Goal: Information Seeking & Learning: Find specific fact

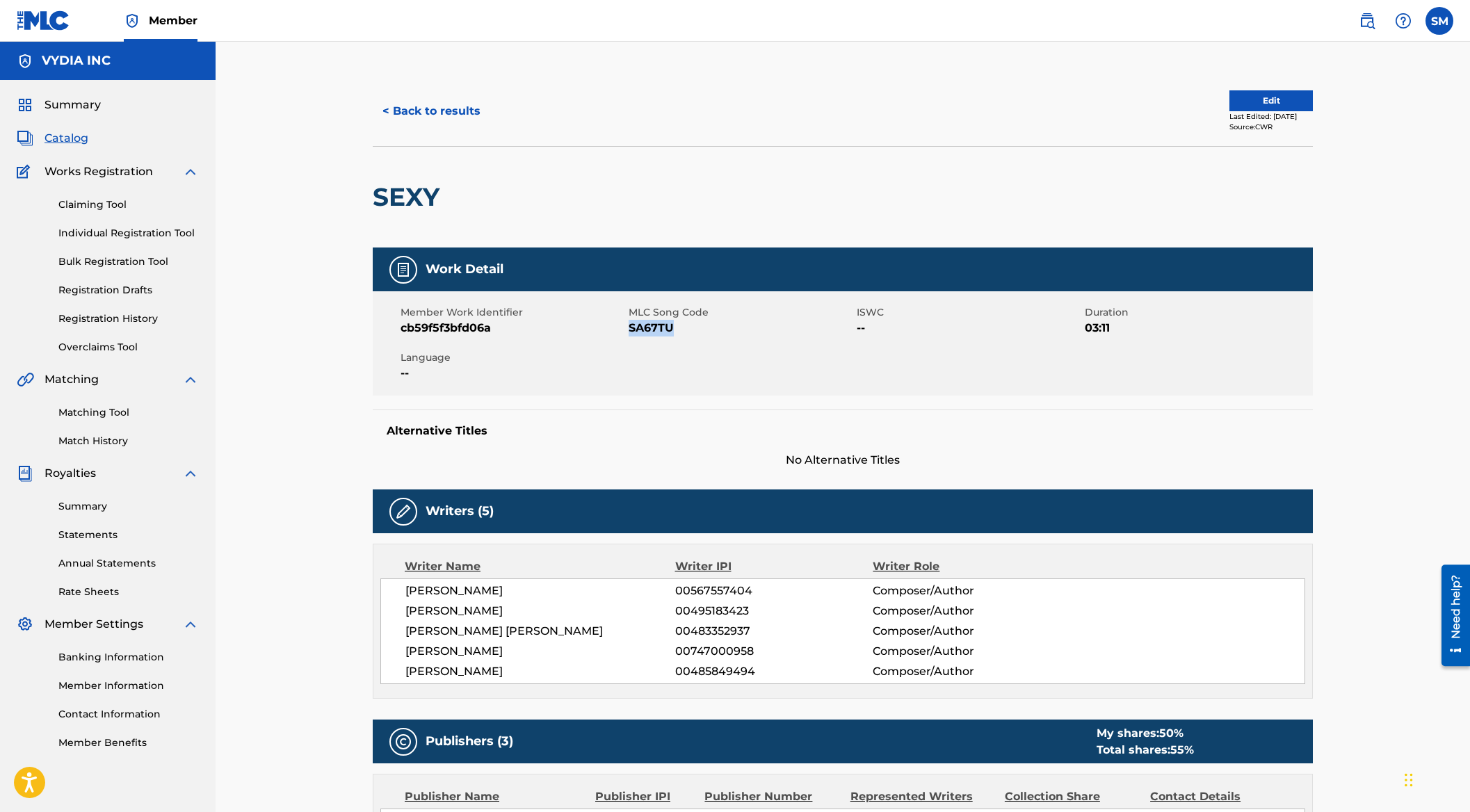
click at [85, 131] on span "Catalog" at bounding box center [66, 138] width 44 height 16
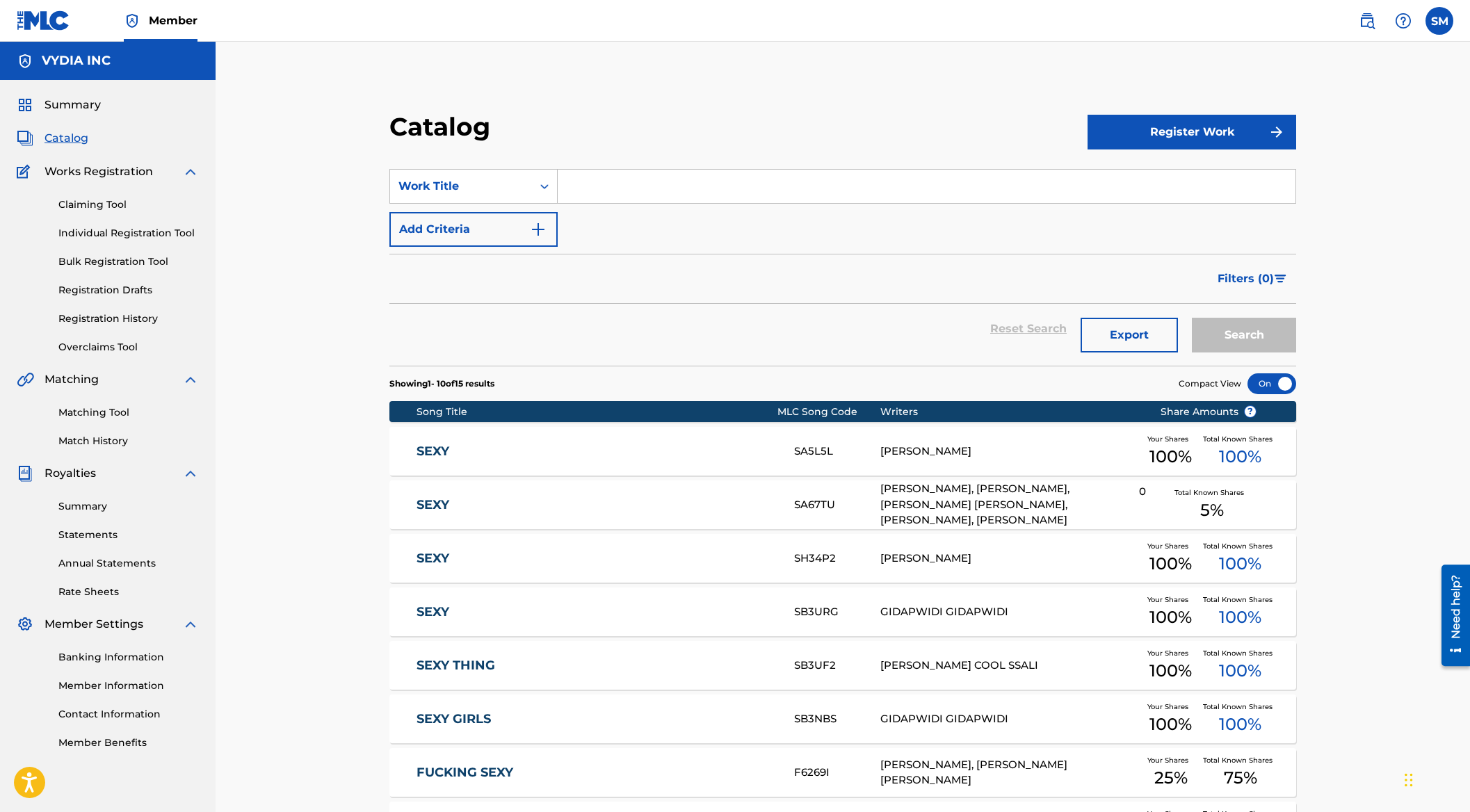
click at [616, 174] on input "Search Form" at bounding box center [927, 186] width 738 height 33
paste input "[PERSON_NAME] Holiday"
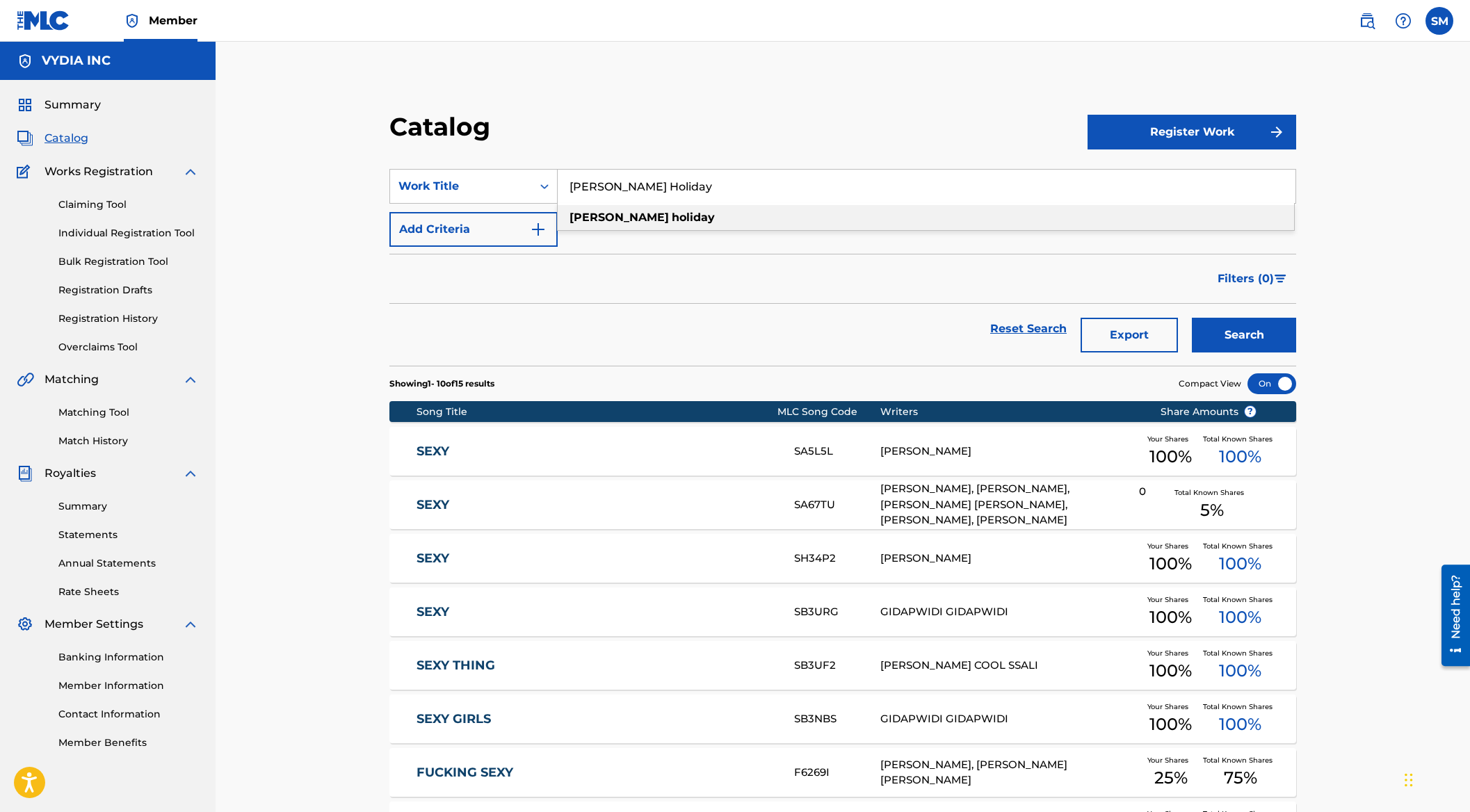
click at [808, 218] on div "[PERSON_NAME] holiday" at bounding box center [926, 218] width 736 height 25
type input "[PERSON_NAME] holiday"
click at [1267, 320] on button "Search" at bounding box center [1244, 335] width 104 height 35
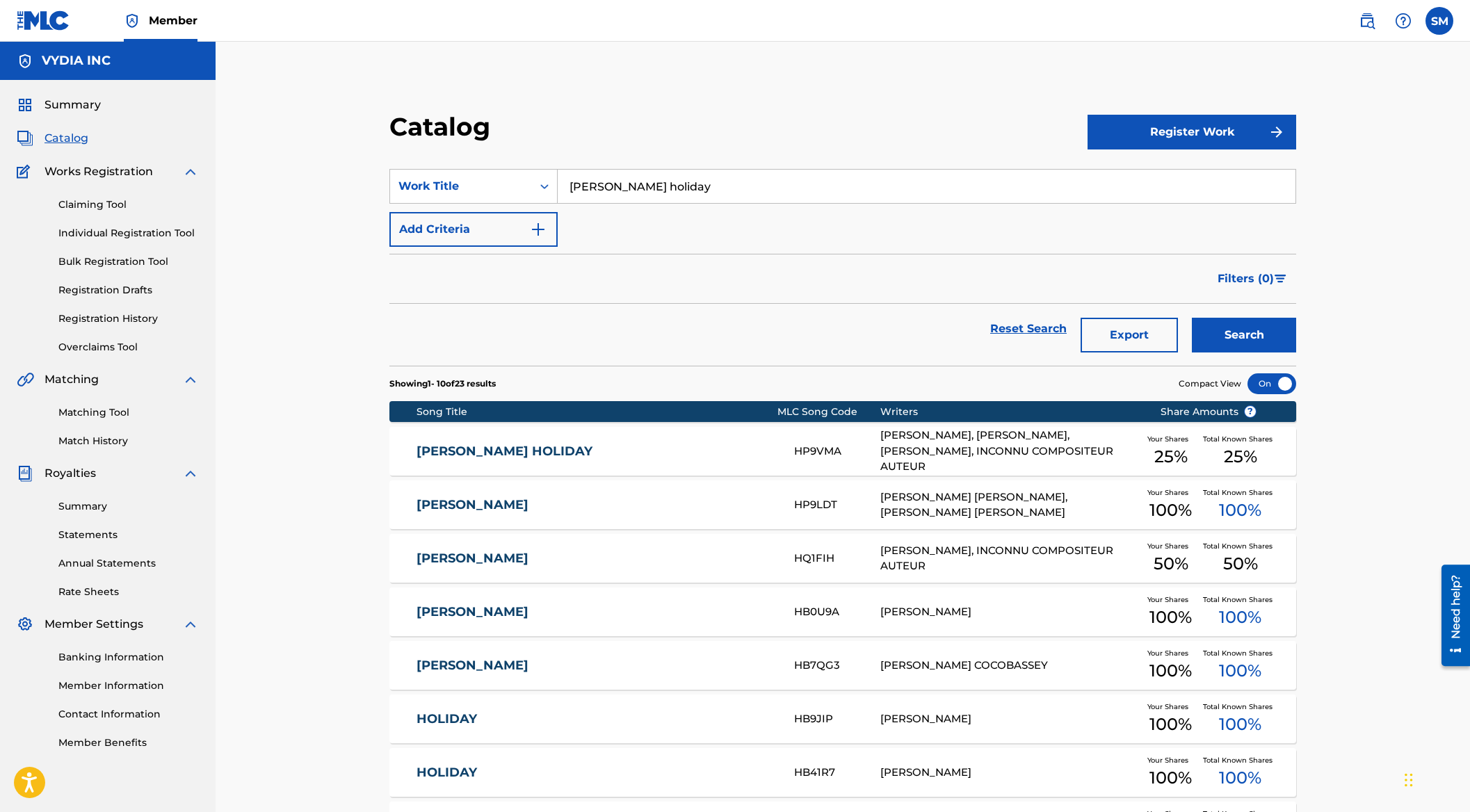
click at [1020, 454] on div "[PERSON_NAME], [PERSON_NAME], [PERSON_NAME], INCONNU COMPOSITEUR AUTEUR" at bounding box center [1010, 451] width 259 height 48
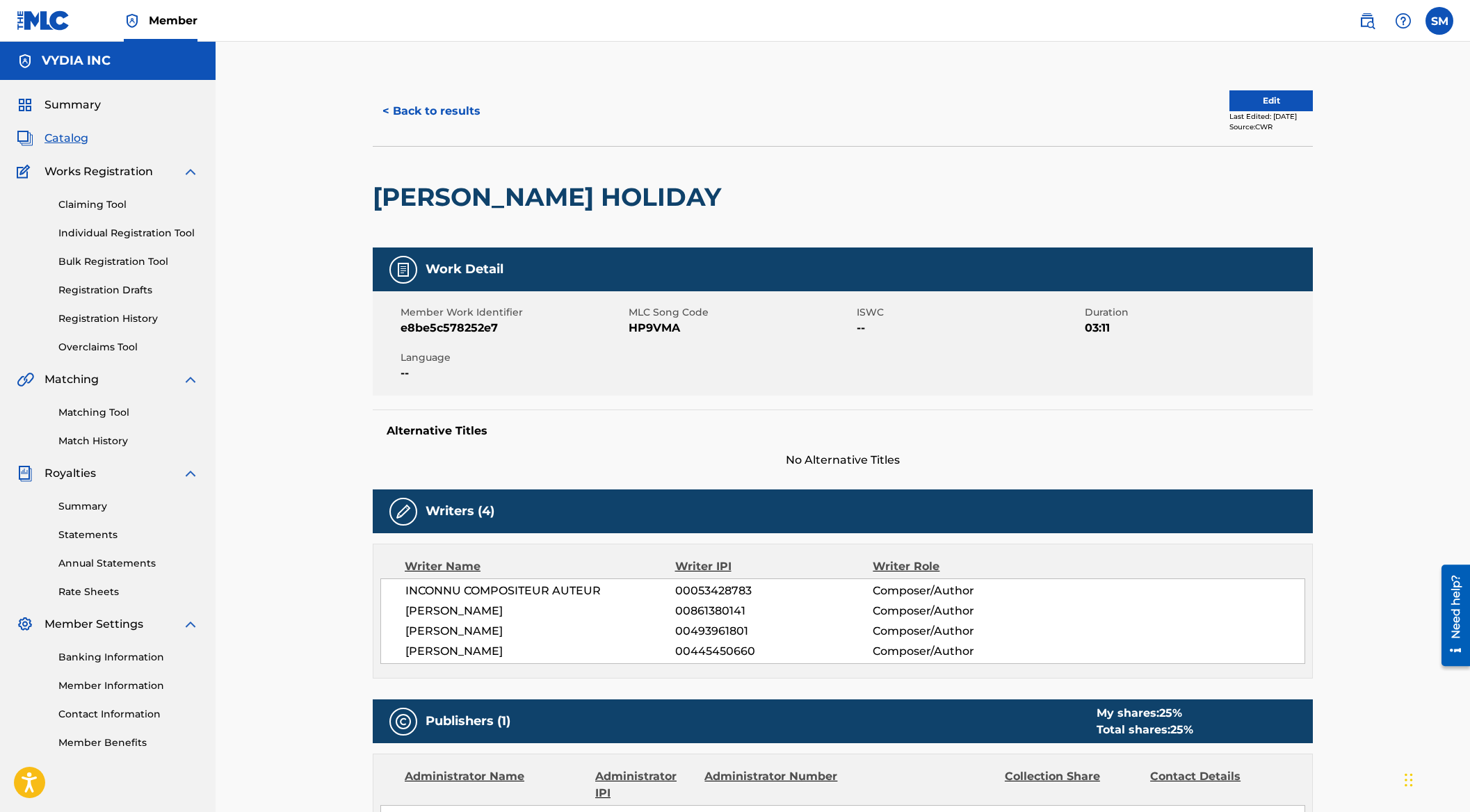
click at [115, 414] on link "Matching Tool" at bounding box center [129, 413] width 141 height 15
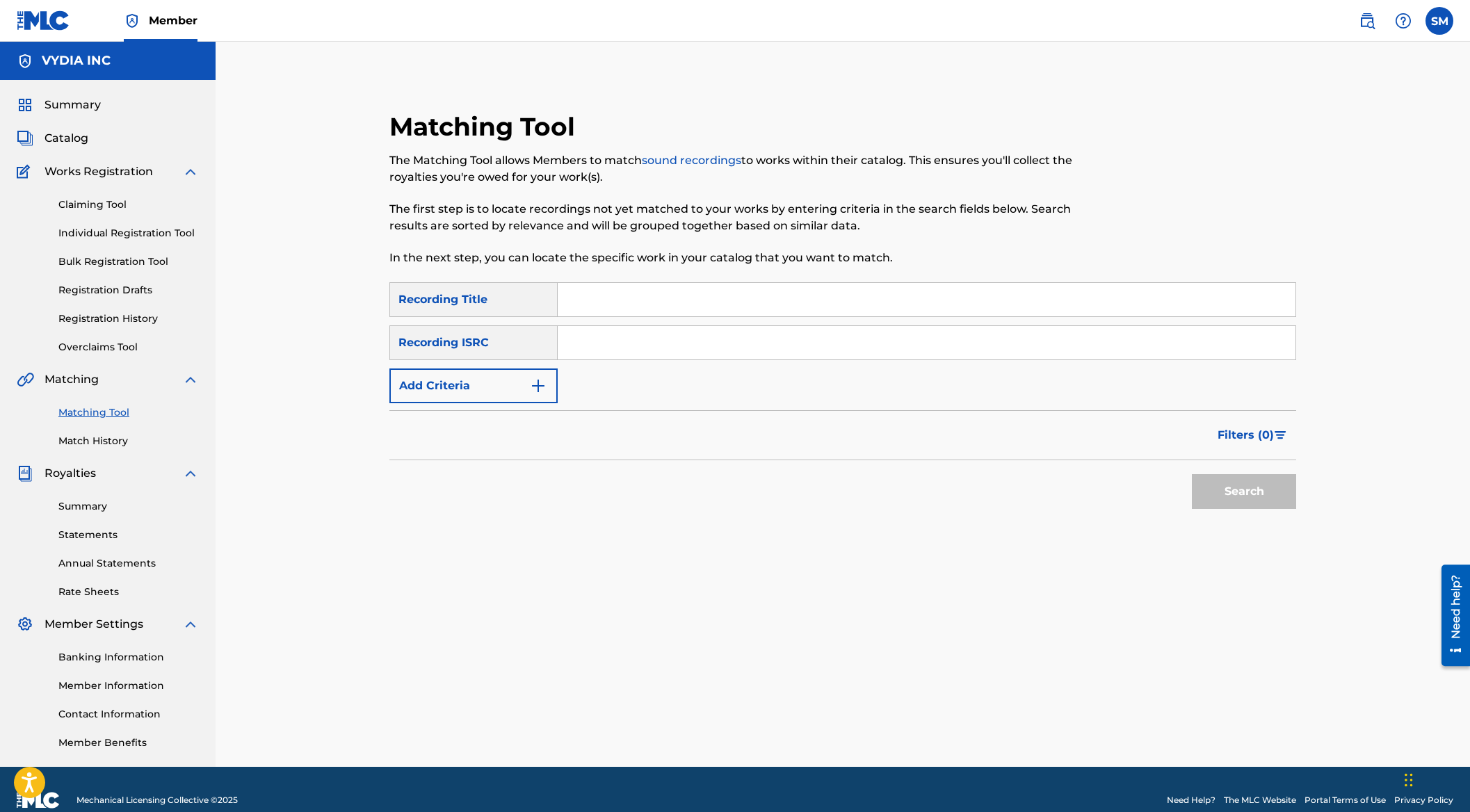
click at [583, 289] on input "Search Form" at bounding box center [927, 299] width 738 height 33
type input "[PERSON_NAME]"
paste input "QZS7J2469452"
type input "QZS7J2469452"
click at [1192, 474] on button "Search" at bounding box center [1244, 492] width 104 height 35
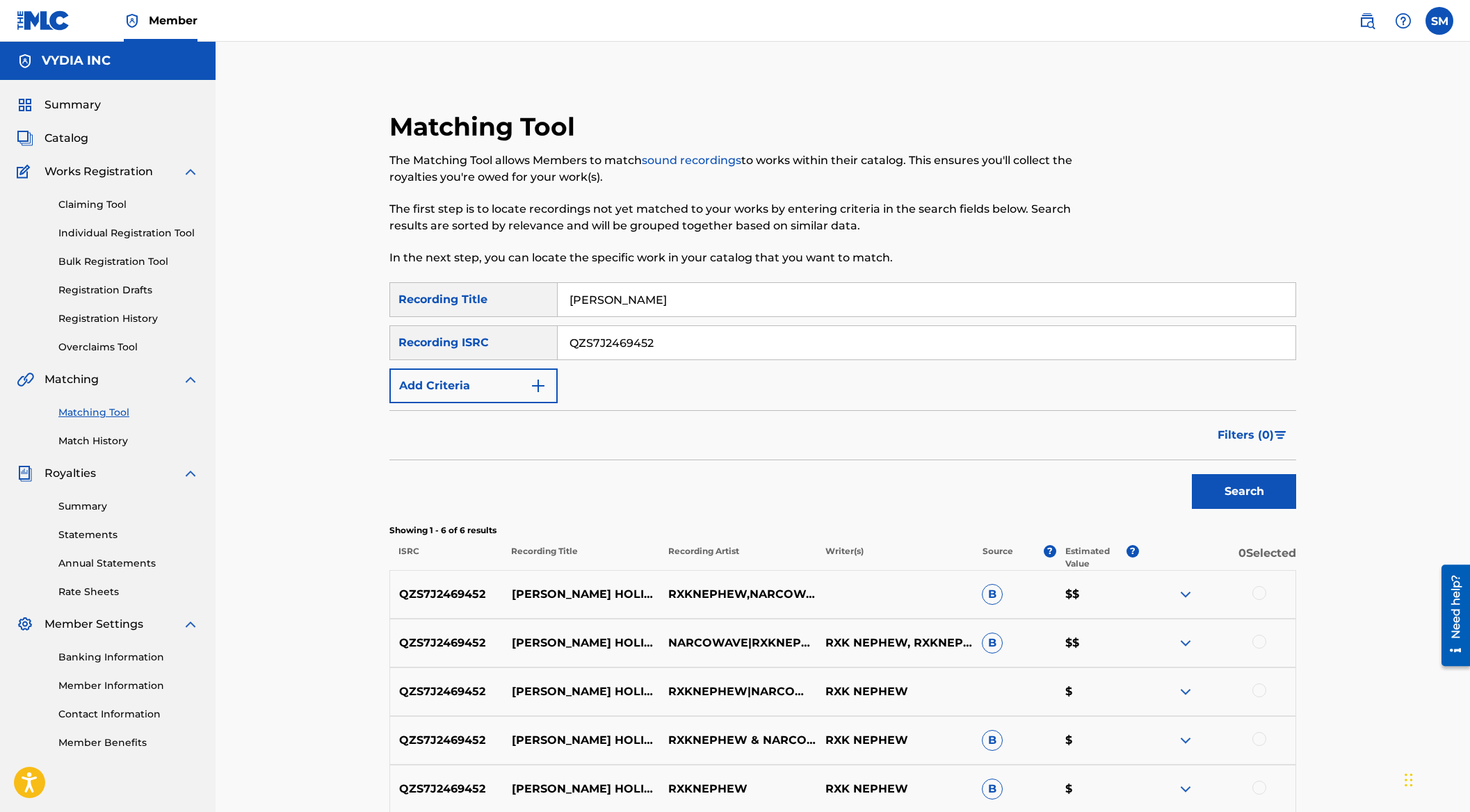
click at [61, 142] on span "Catalog" at bounding box center [66, 138] width 44 height 16
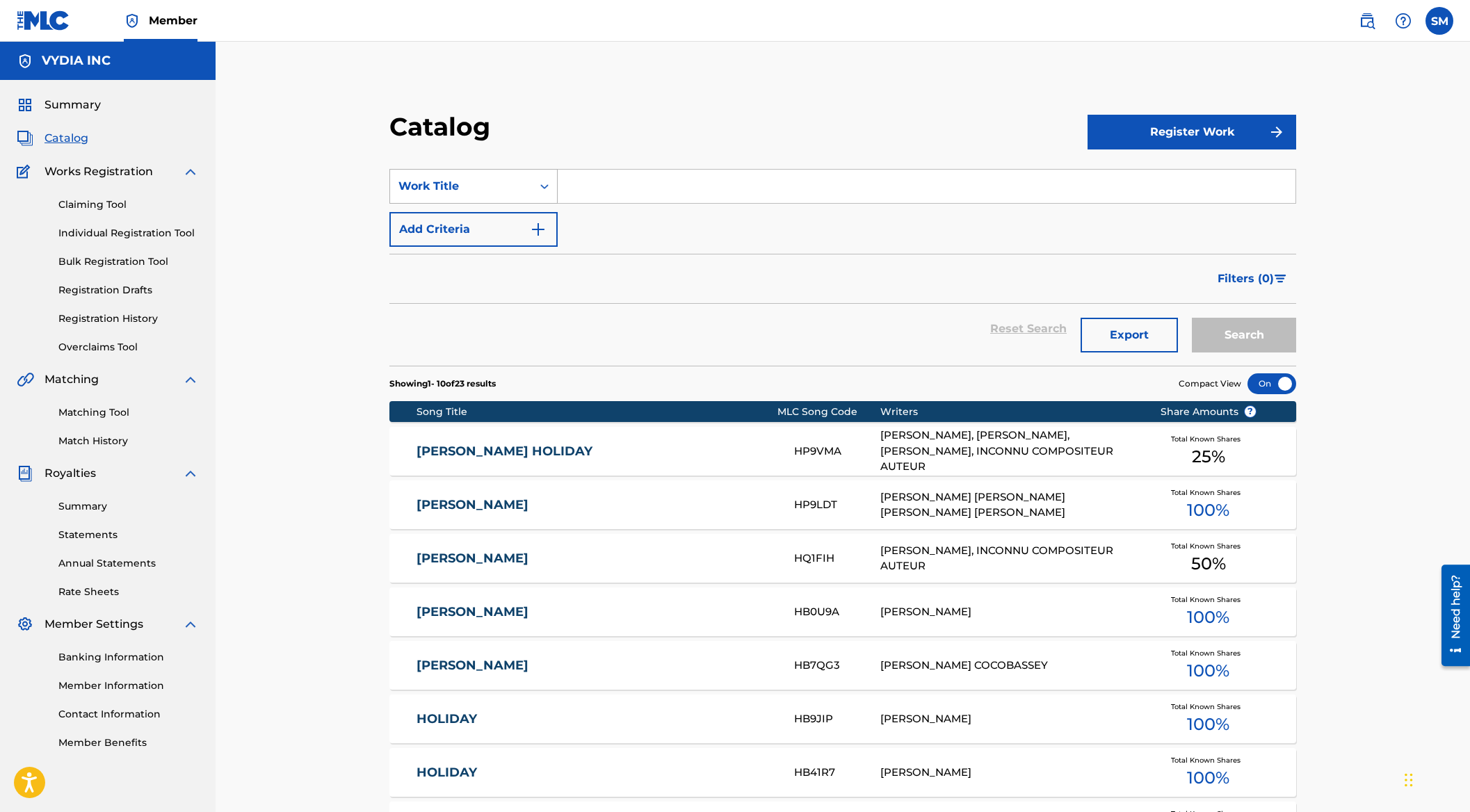
click at [496, 175] on div "Work Title" at bounding box center [460, 187] width 142 height 27
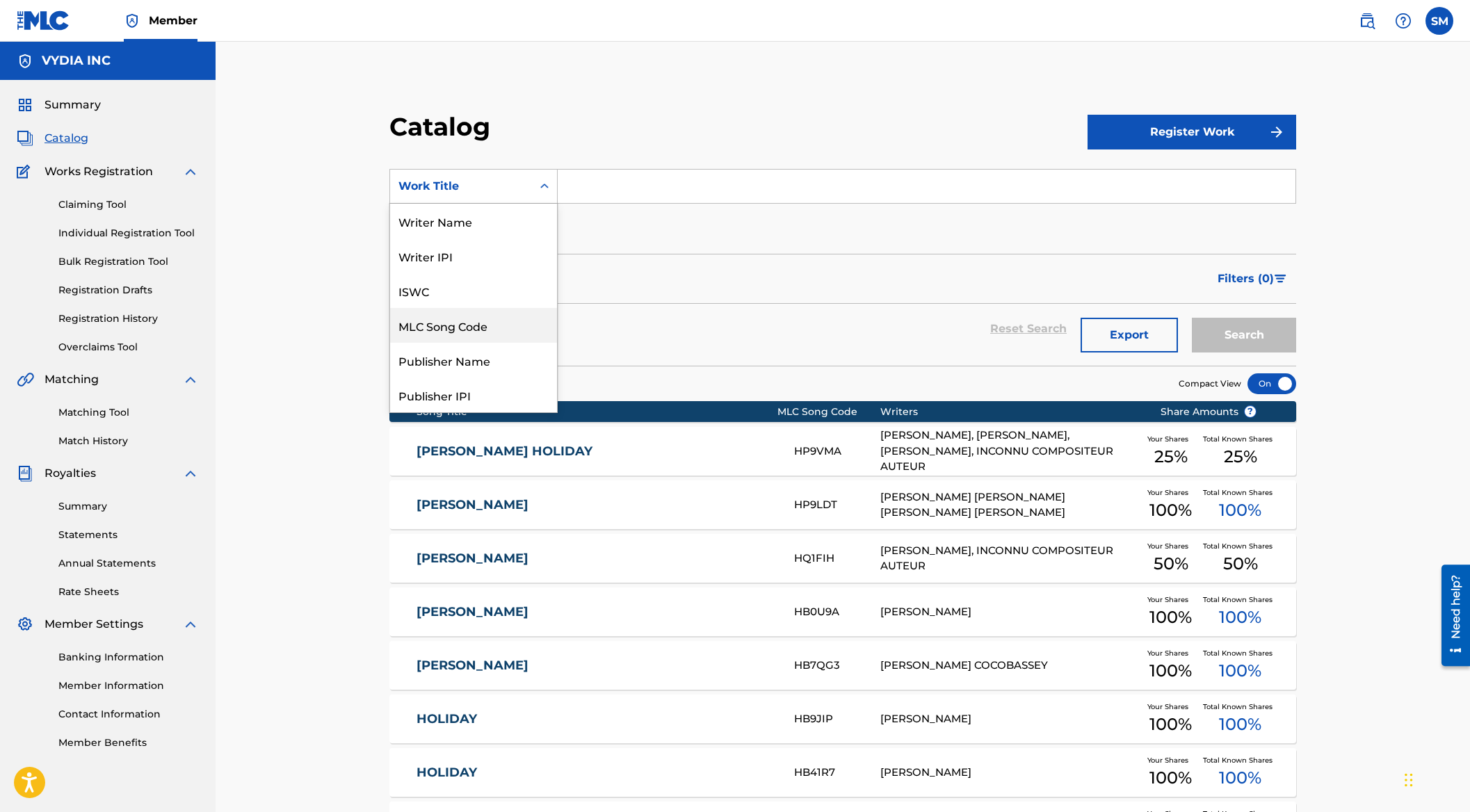
click at [502, 329] on div "MLC Song Code" at bounding box center [473, 325] width 167 height 35
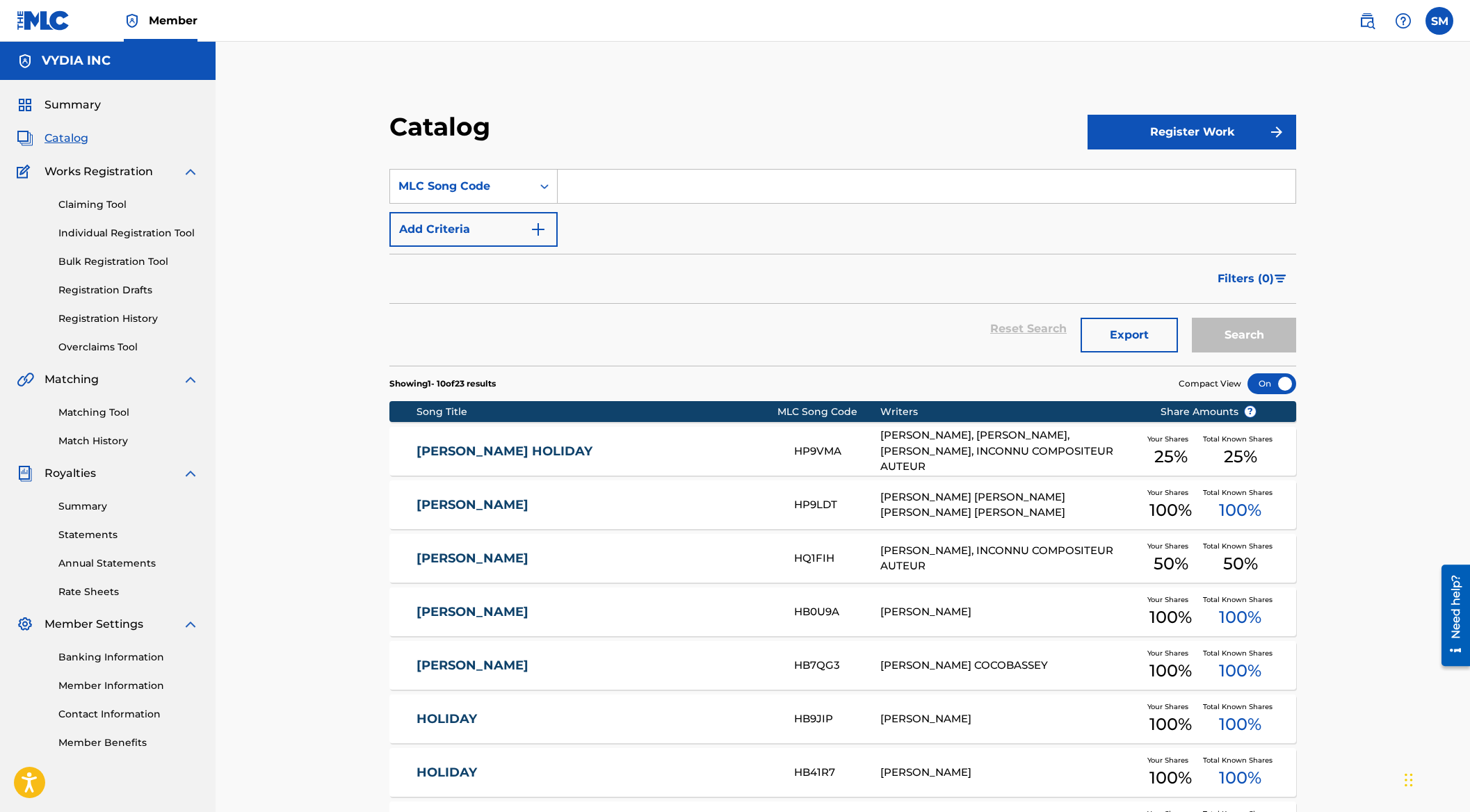
drag, startPoint x: 652, startPoint y: 178, endPoint x: 1199, endPoint y: 312, distance: 563.2
click at [652, 178] on input "Search Form" at bounding box center [927, 186] width 738 height 33
paste input "SI846D"
type input "SI846D"
click at [1278, 332] on button "Search" at bounding box center [1244, 335] width 104 height 35
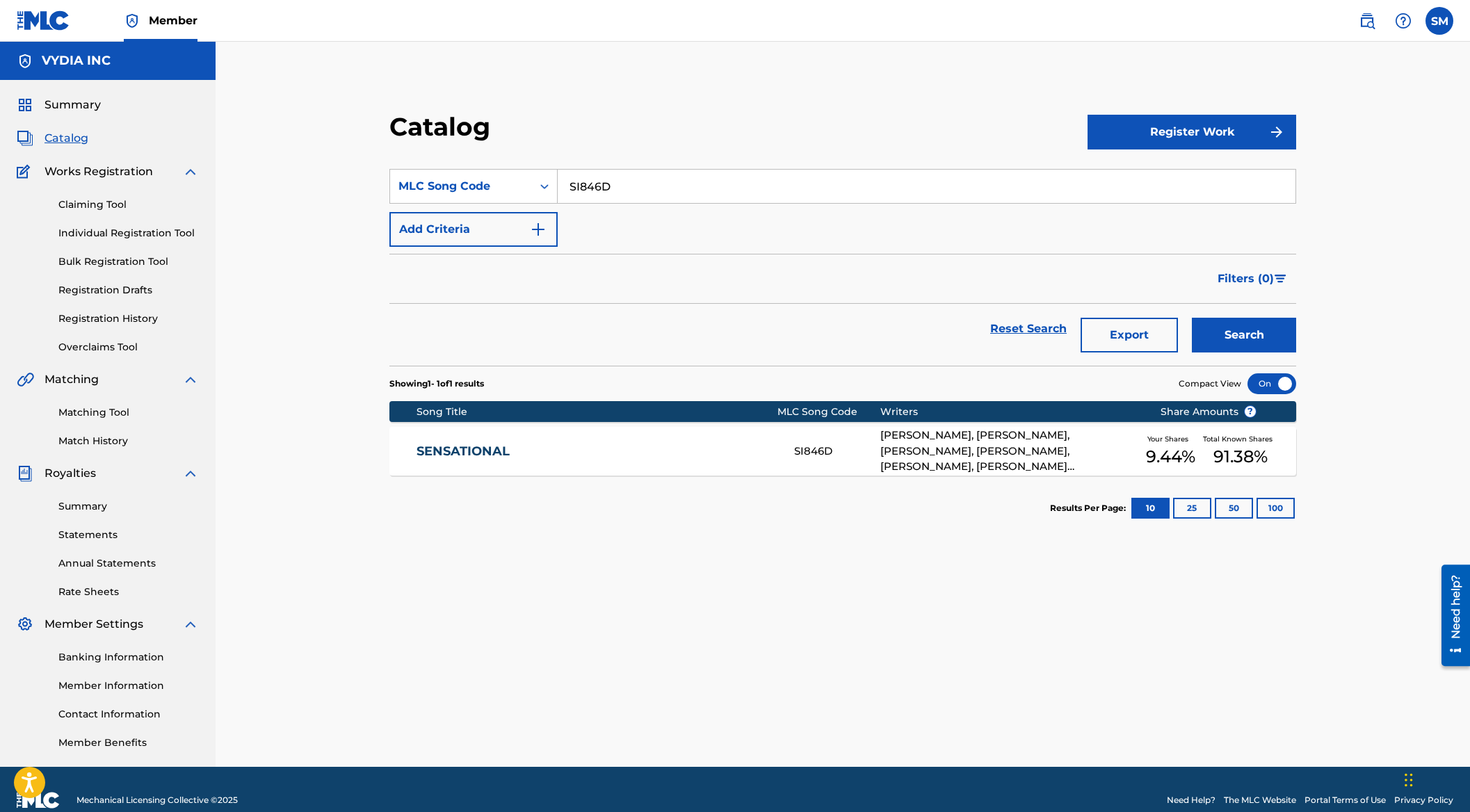
click at [1078, 438] on div "[PERSON_NAME], [PERSON_NAME], [PERSON_NAME], [PERSON_NAME], [PERSON_NAME], [PER…" at bounding box center [1010, 451] width 259 height 48
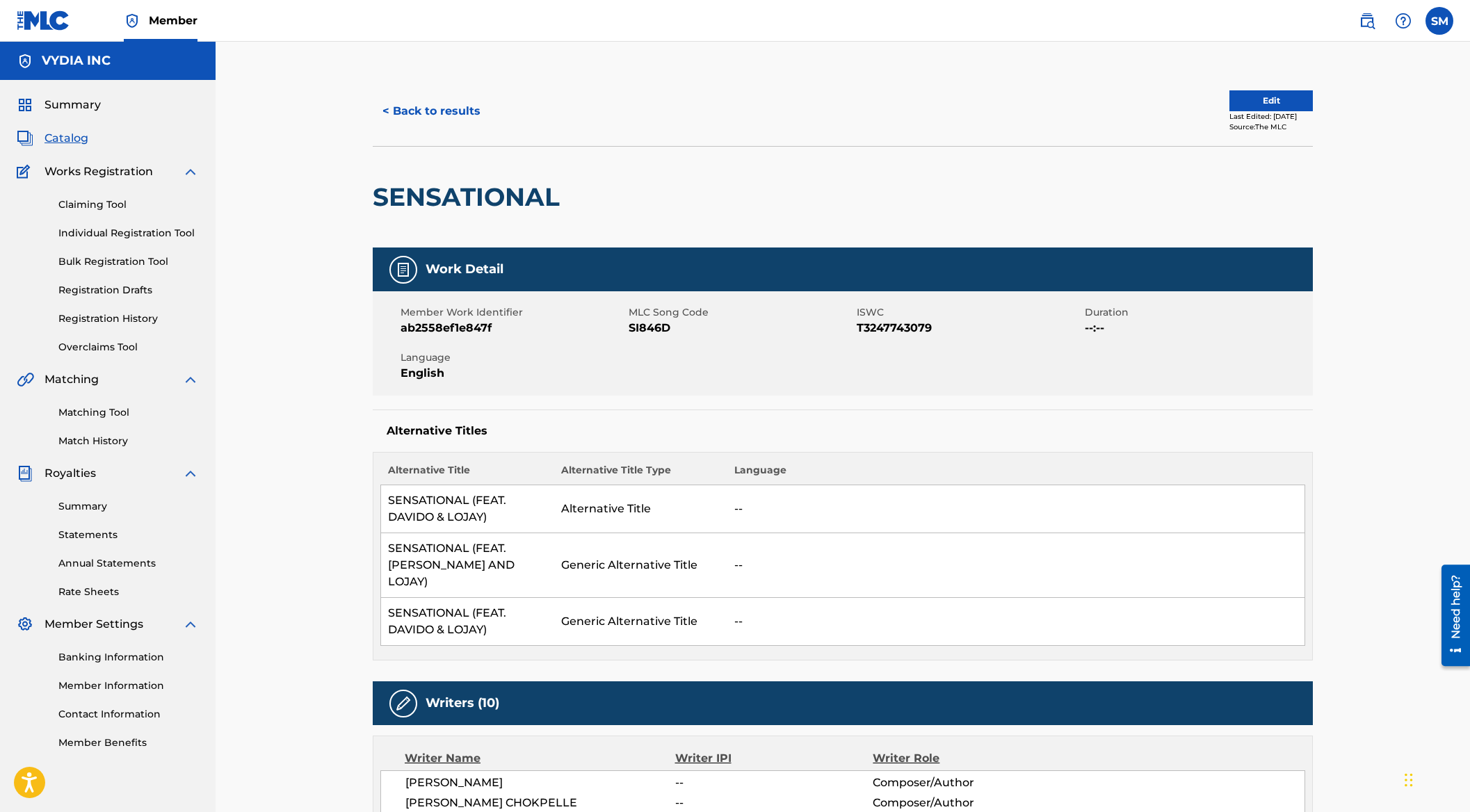
click at [436, 101] on button "< Back to results" at bounding box center [431, 111] width 118 height 35
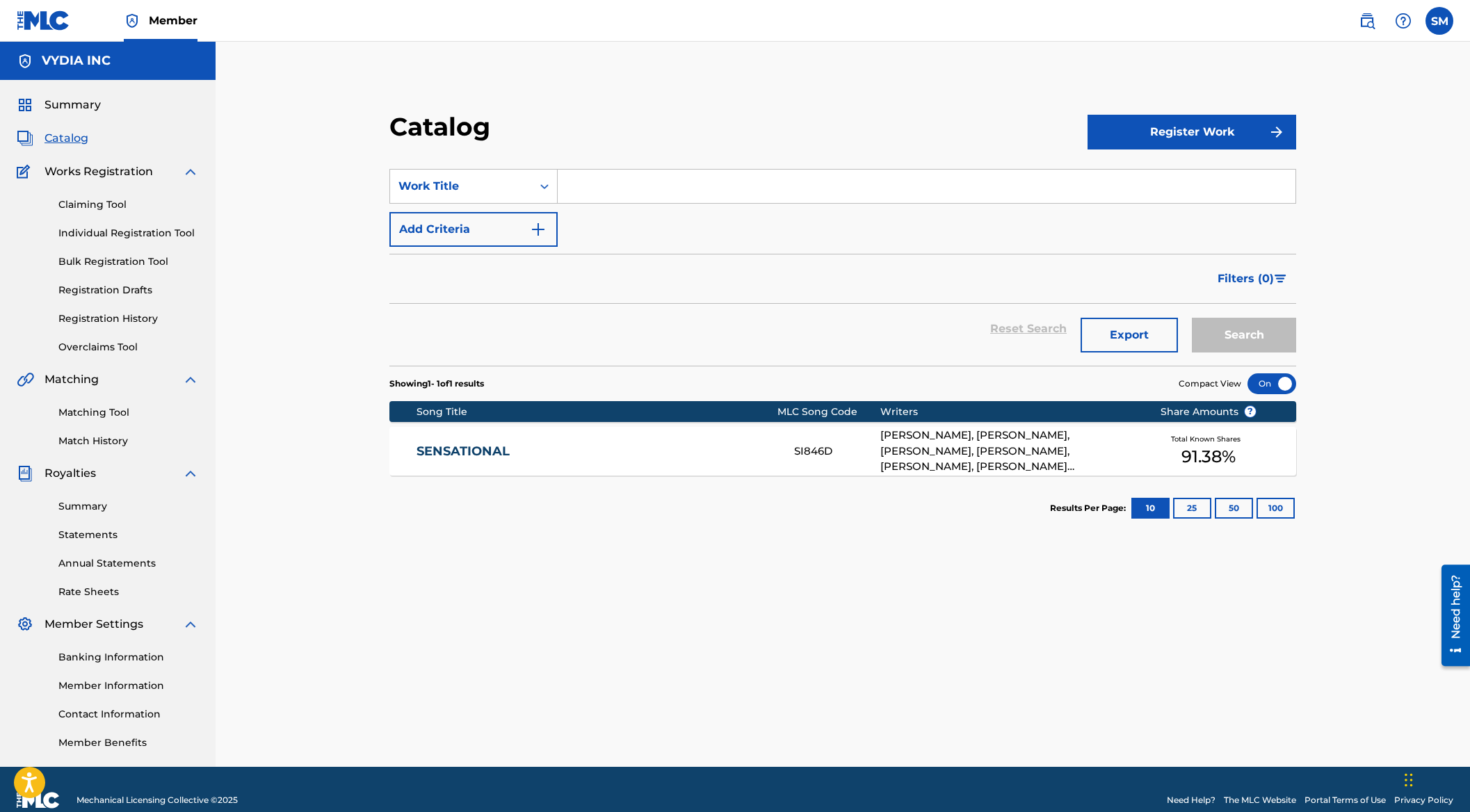
click at [598, 178] on input "Search Form" at bounding box center [927, 186] width 738 height 33
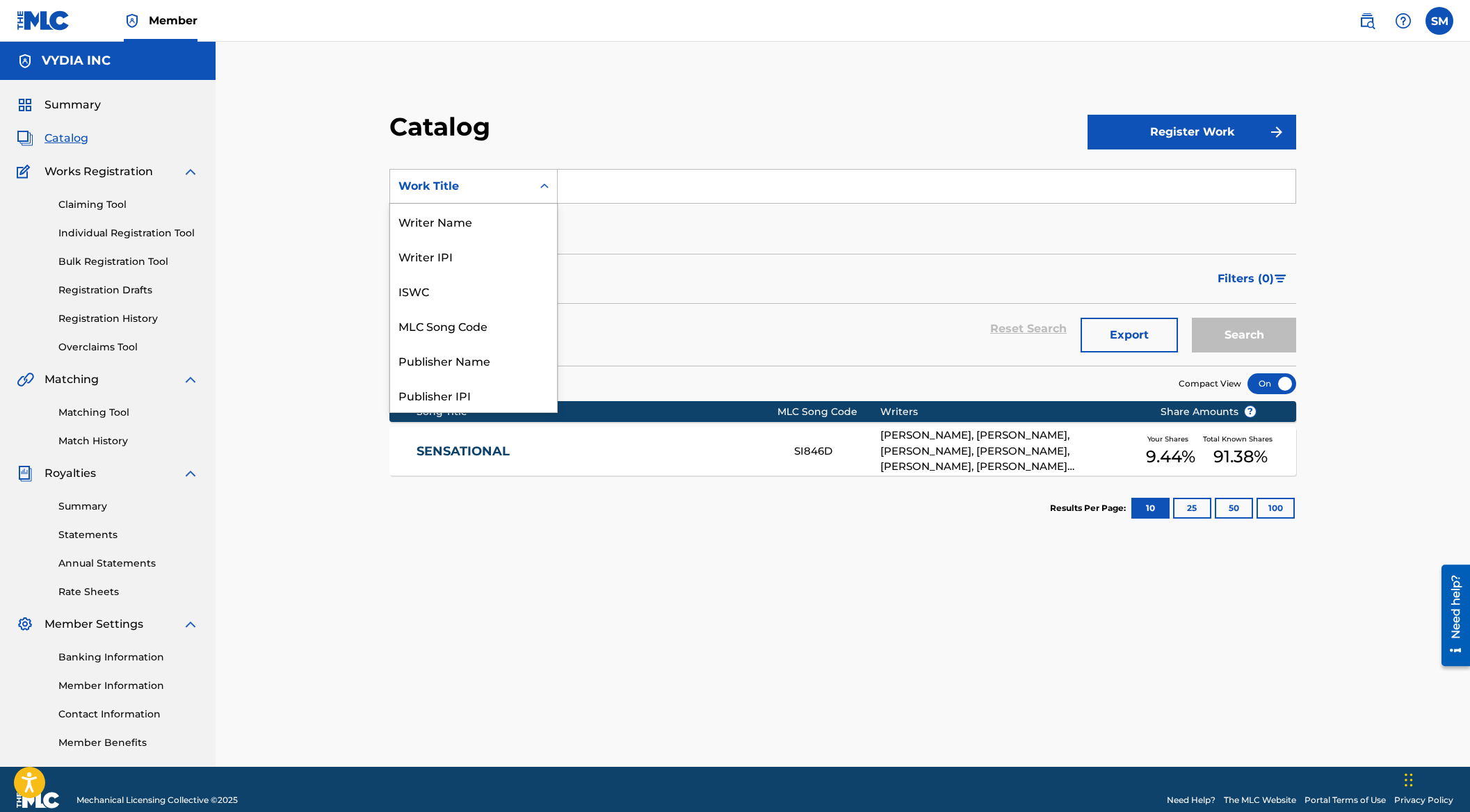
click at [485, 196] on div "Work Title" at bounding box center [460, 187] width 142 height 27
click at [500, 329] on div "MLC Song Code" at bounding box center [473, 325] width 167 height 35
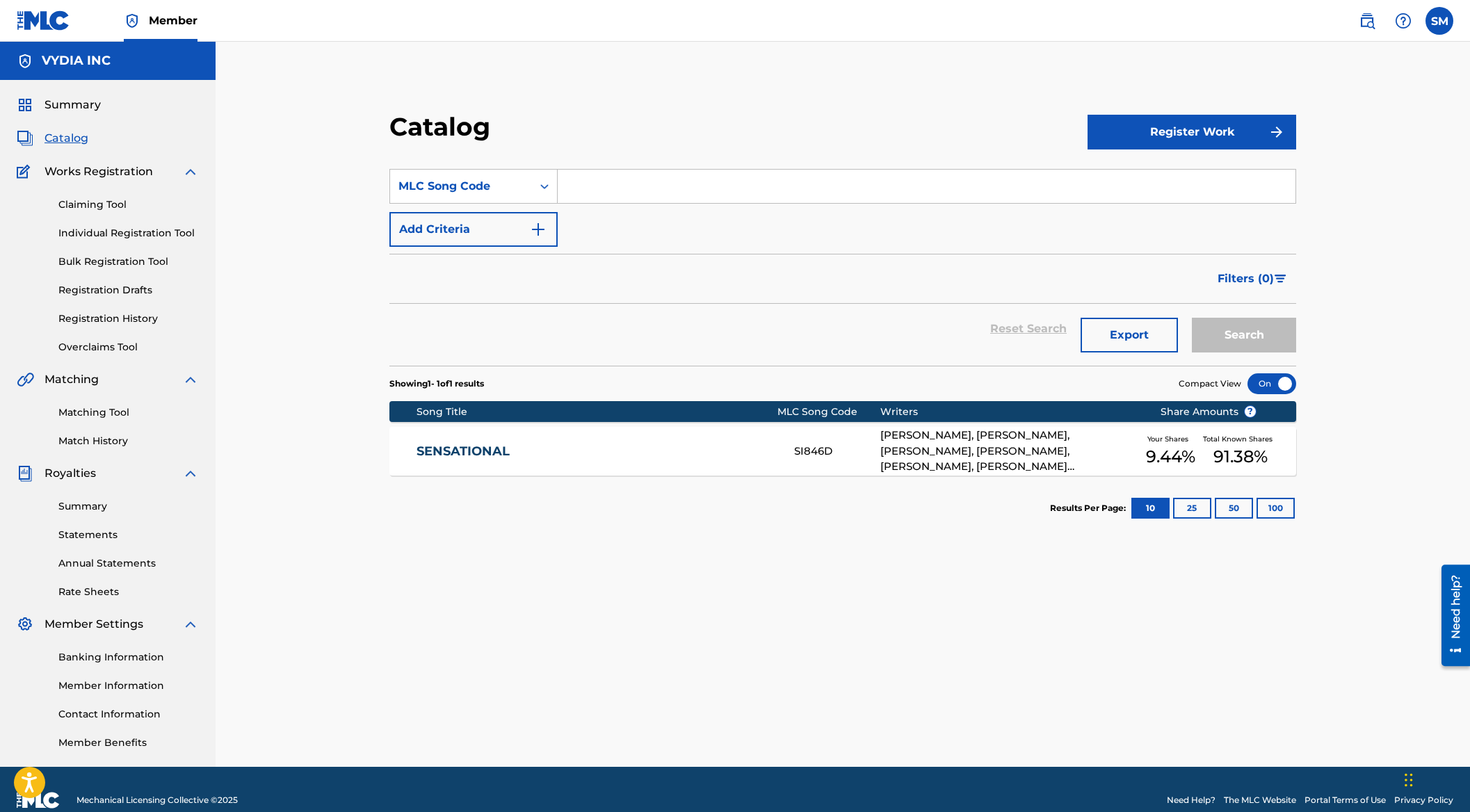
click at [641, 179] on input "Search Form" at bounding box center [927, 186] width 738 height 33
paste input "UA1JB4"
type input "UA1JB4"
click at [1261, 330] on button "Search" at bounding box center [1244, 335] width 104 height 35
click at [1010, 460] on div "[PERSON_NAME], [PERSON_NAME], [PERSON_NAME] [PERSON_NAME], [PERSON_NAME], [PERS…" at bounding box center [1010, 451] width 259 height 48
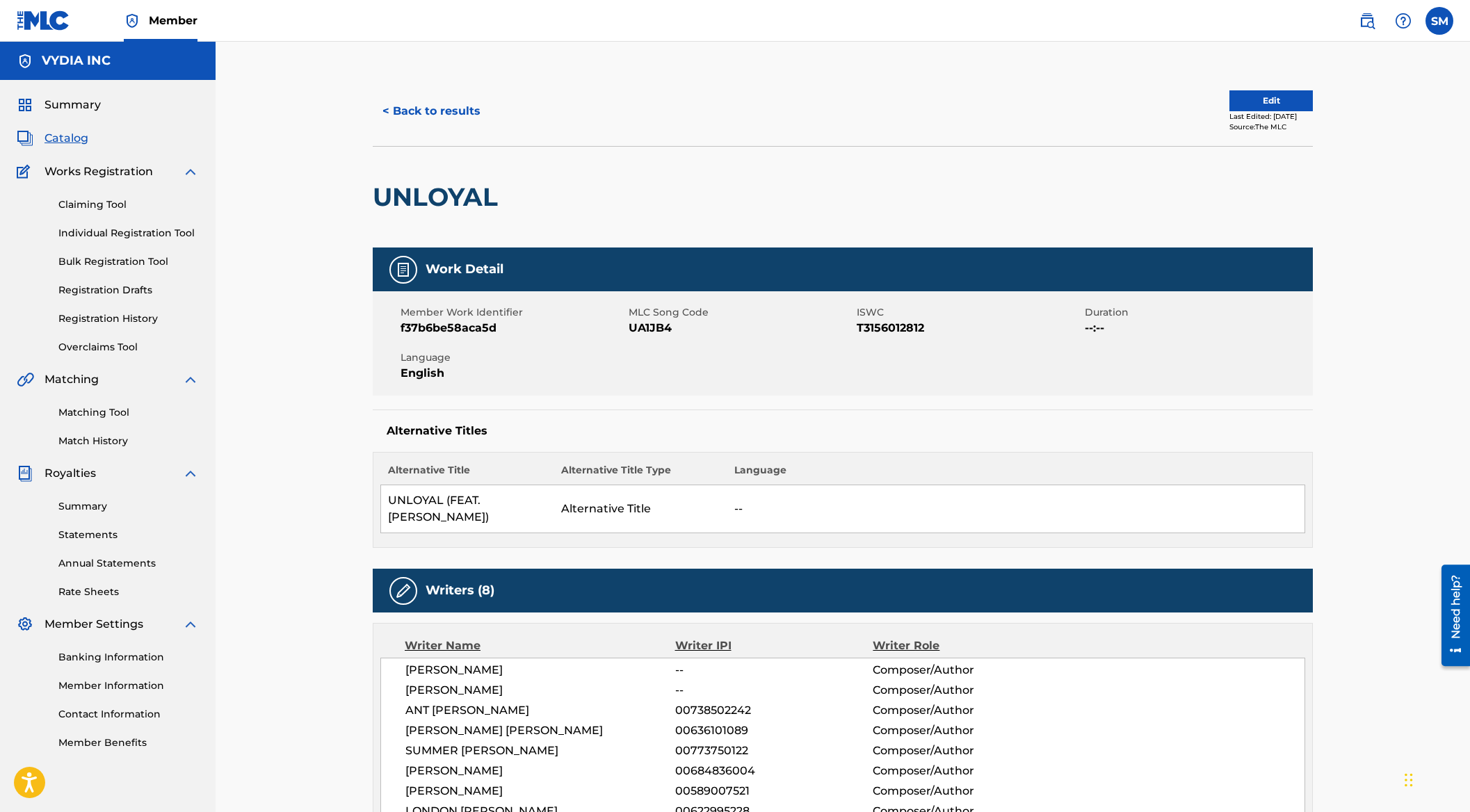
click at [80, 133] on span "Catalog" at bounding box center [66, 138] width 44 height 16
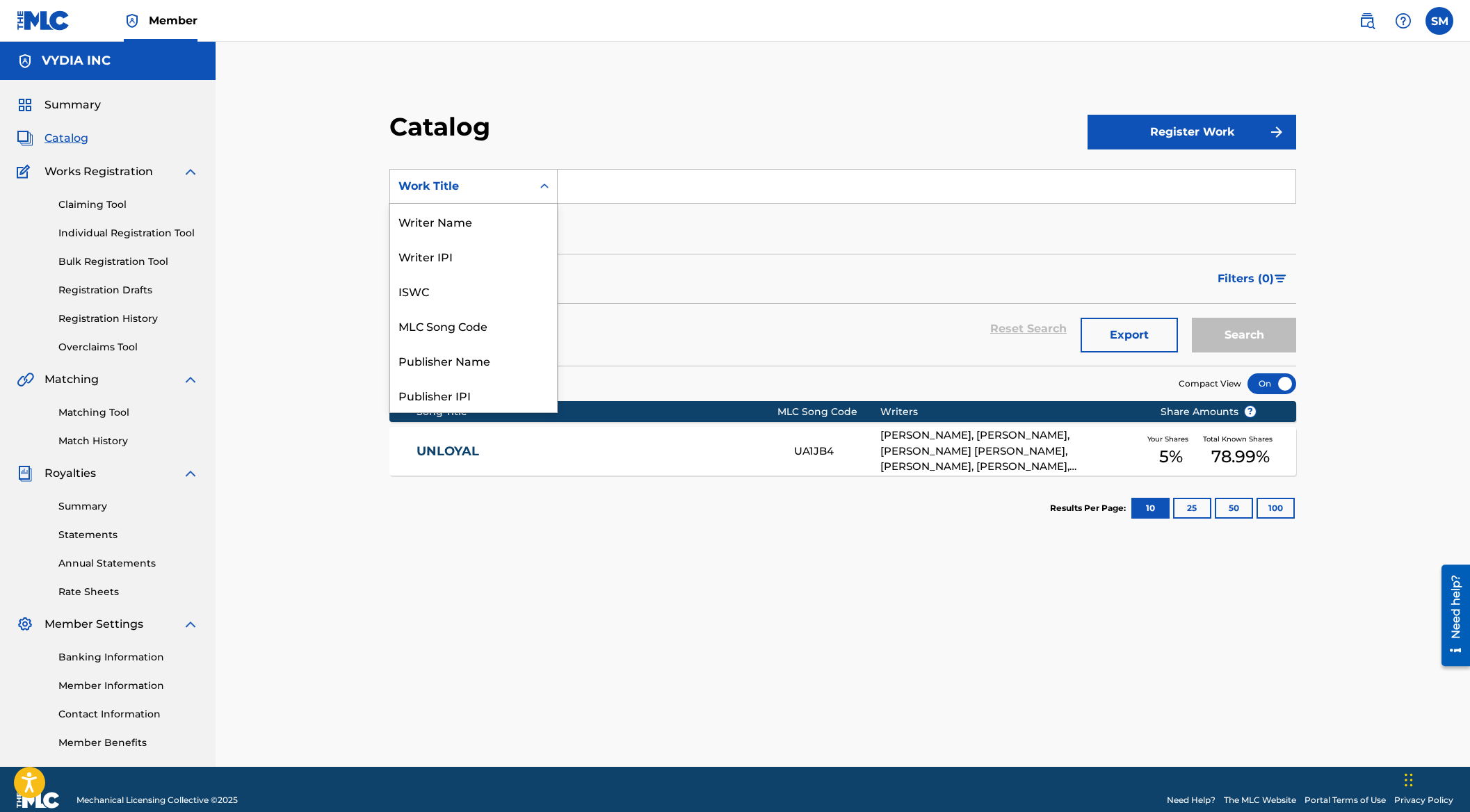
click at [486, 178] on div "Work Title" at bounding box center [461, 186] width 125 height 16
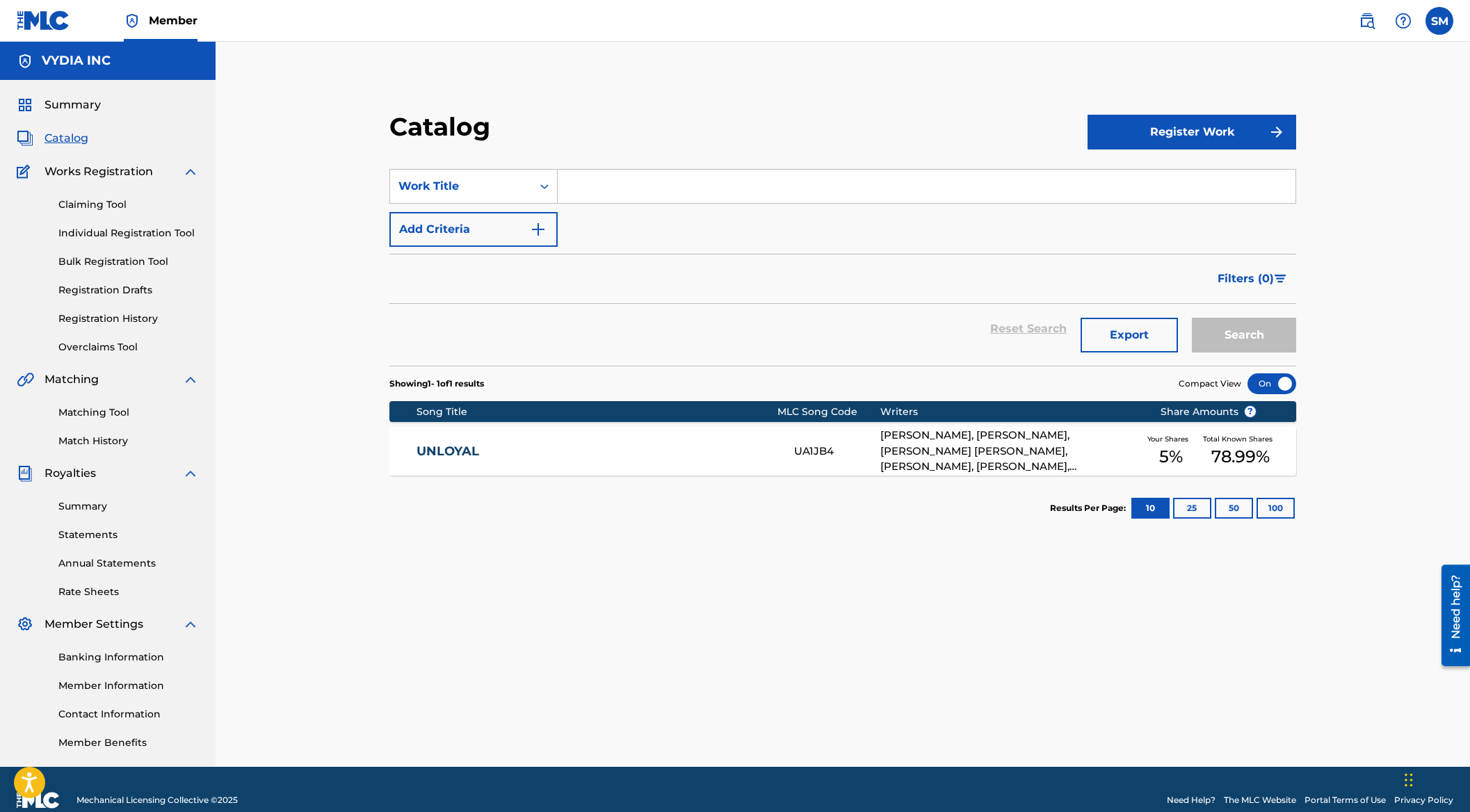
click at [683, 183] on input "Search Form" at bounding box center [927, 186] width 738 height 33
paste input "TW8CYP"
click at [617, 179] on input "TW8CYP" at bounding box center [927, 186] width 738 height 33
type input "turn up the headphones"
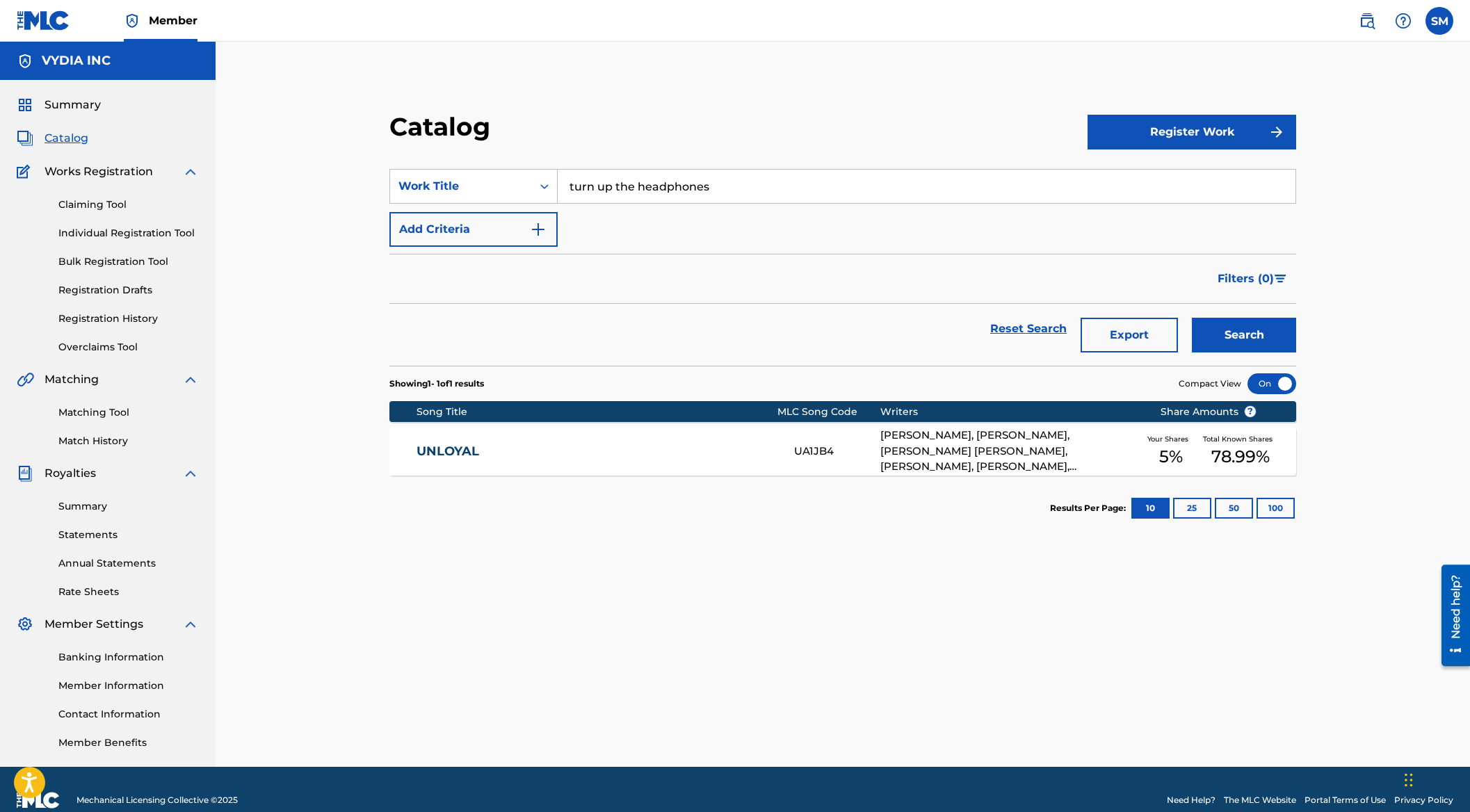
click at [1233, 337] on button "Search" at bounding box center [1244, 335] width 104 height 35
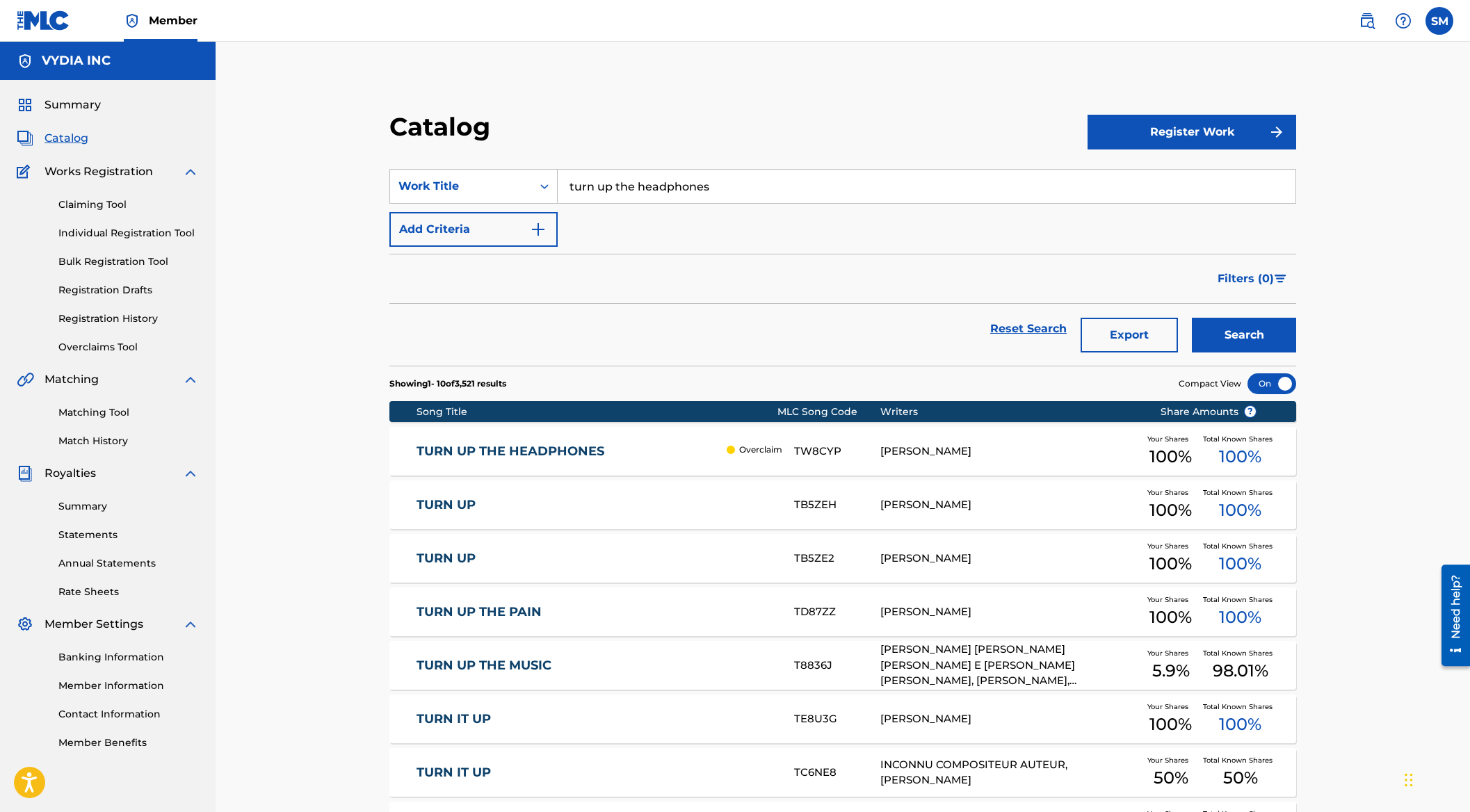
click at [690, 454] on link "TURN UP THE HEADPHONES" at bounding box center [568, 451] width 304 height 16
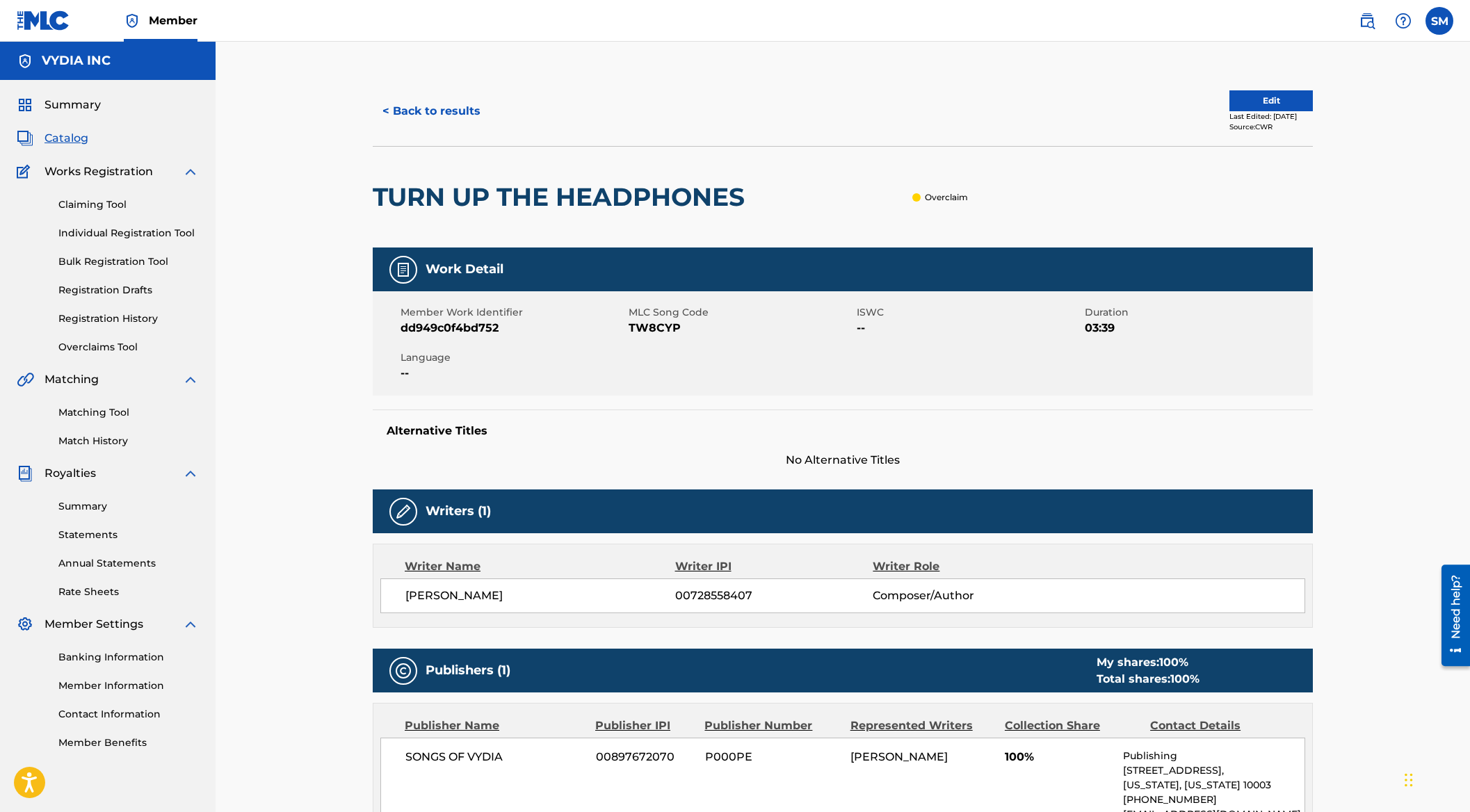
click at [484, 327] on span "dd949c0f4bd752" at bounding box center [513, 328] width 225 height 16
copy span "dd949c0f4bd752"
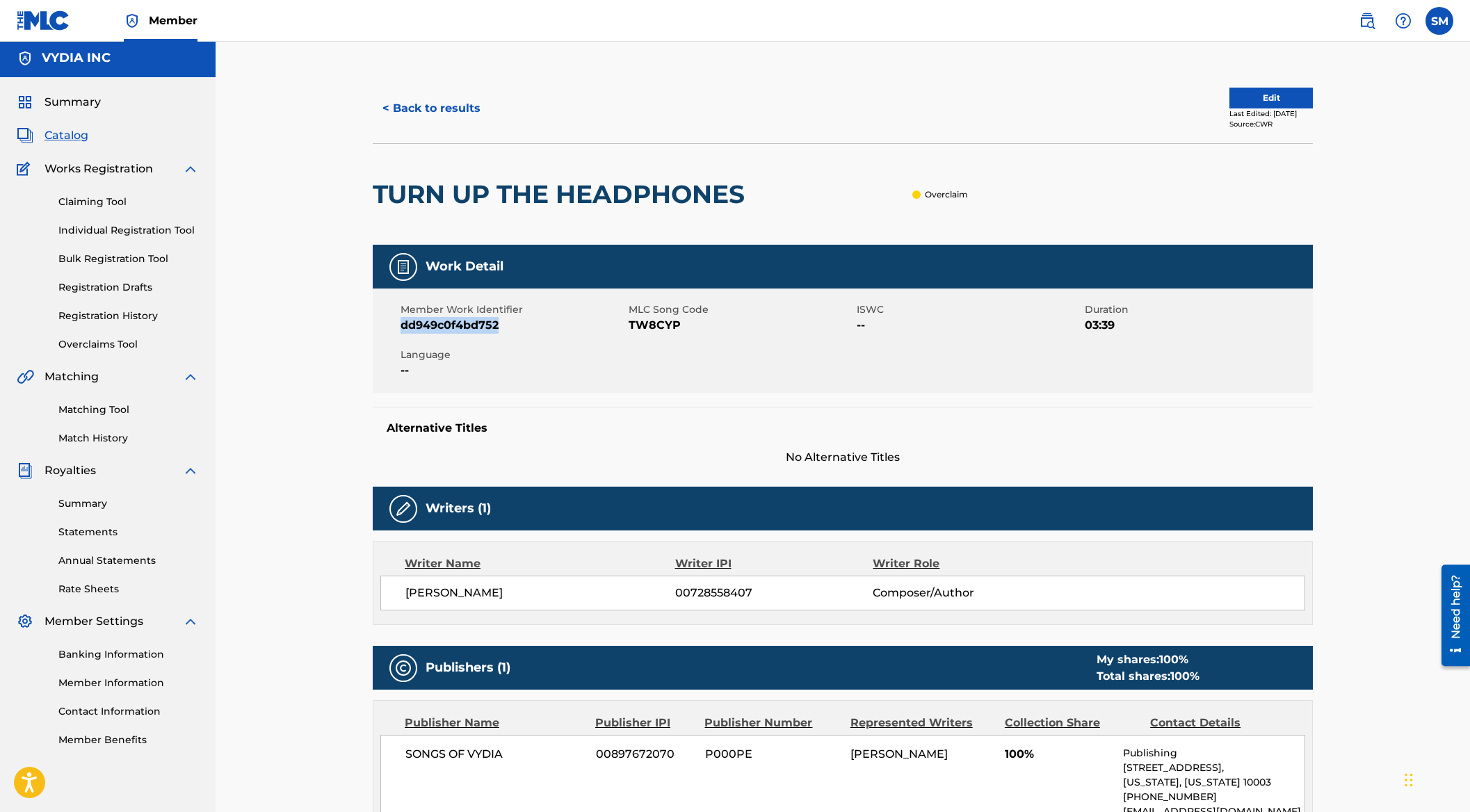
click at [70, 346] on link "Overclaims Tool" at bounding box center [129, 344] width 141 height 15
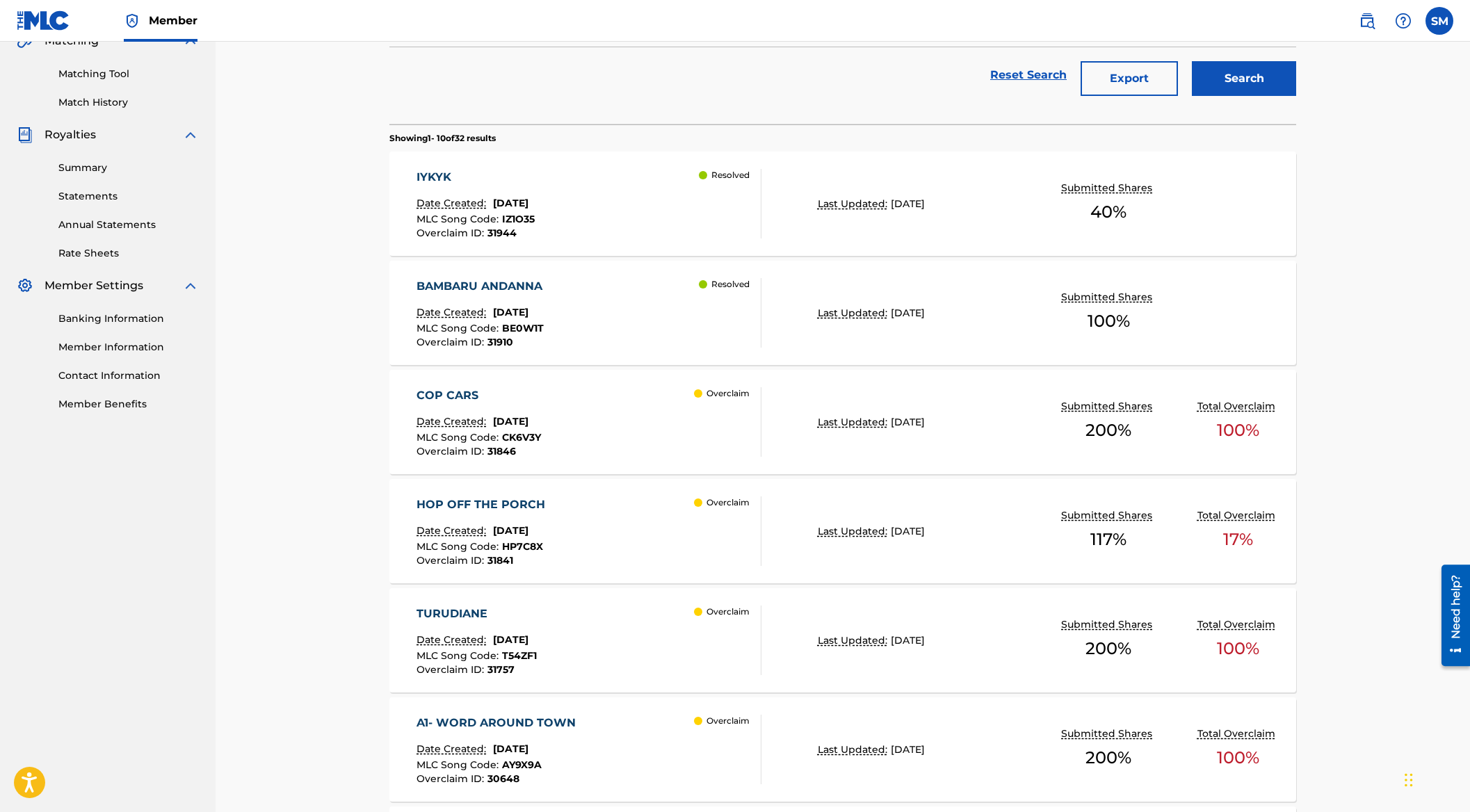
scroll to position [341, 0]
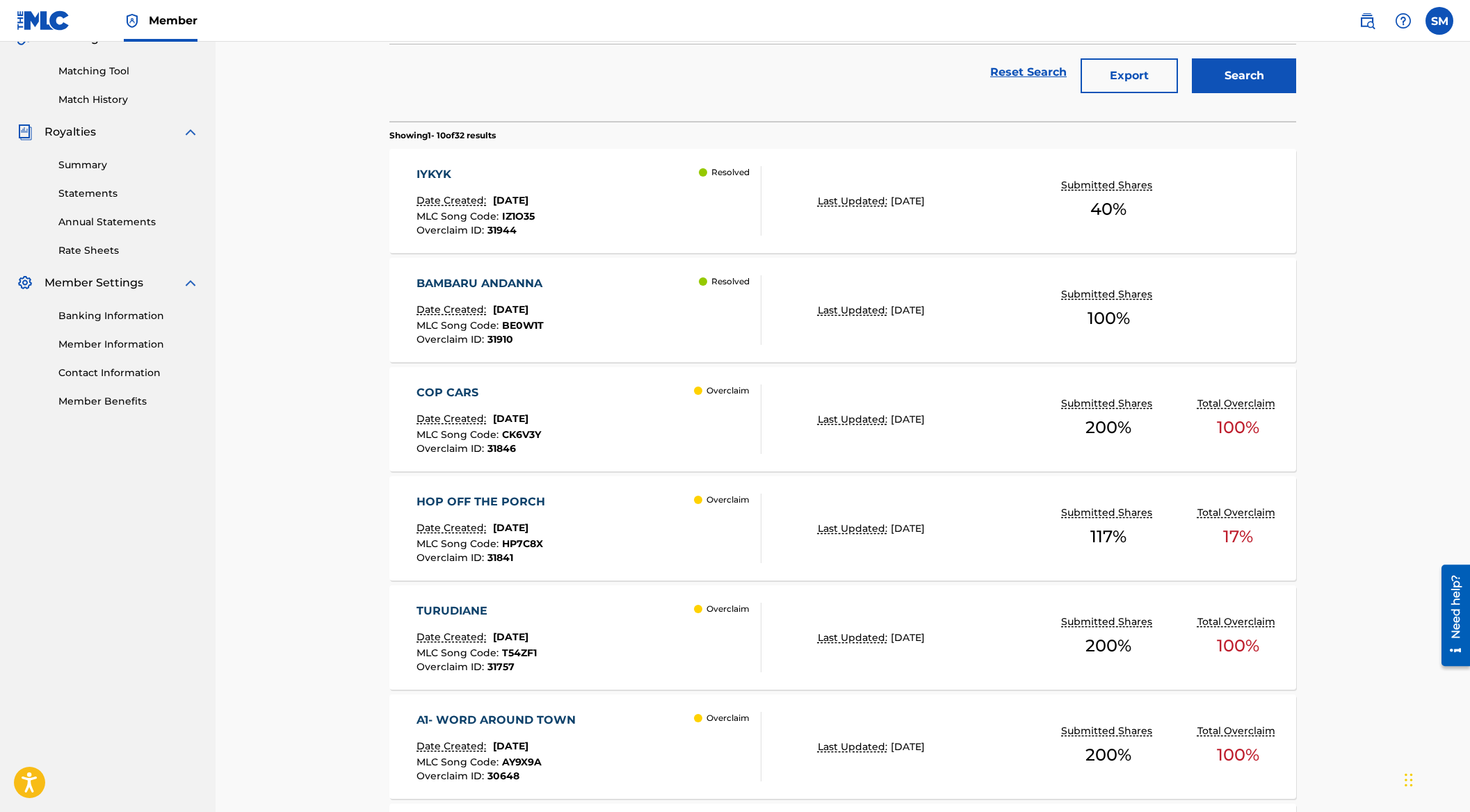
click at [990, 417] on div "Last Updated: [DATE]" at bounding box center [919, 419] width 202 height 15
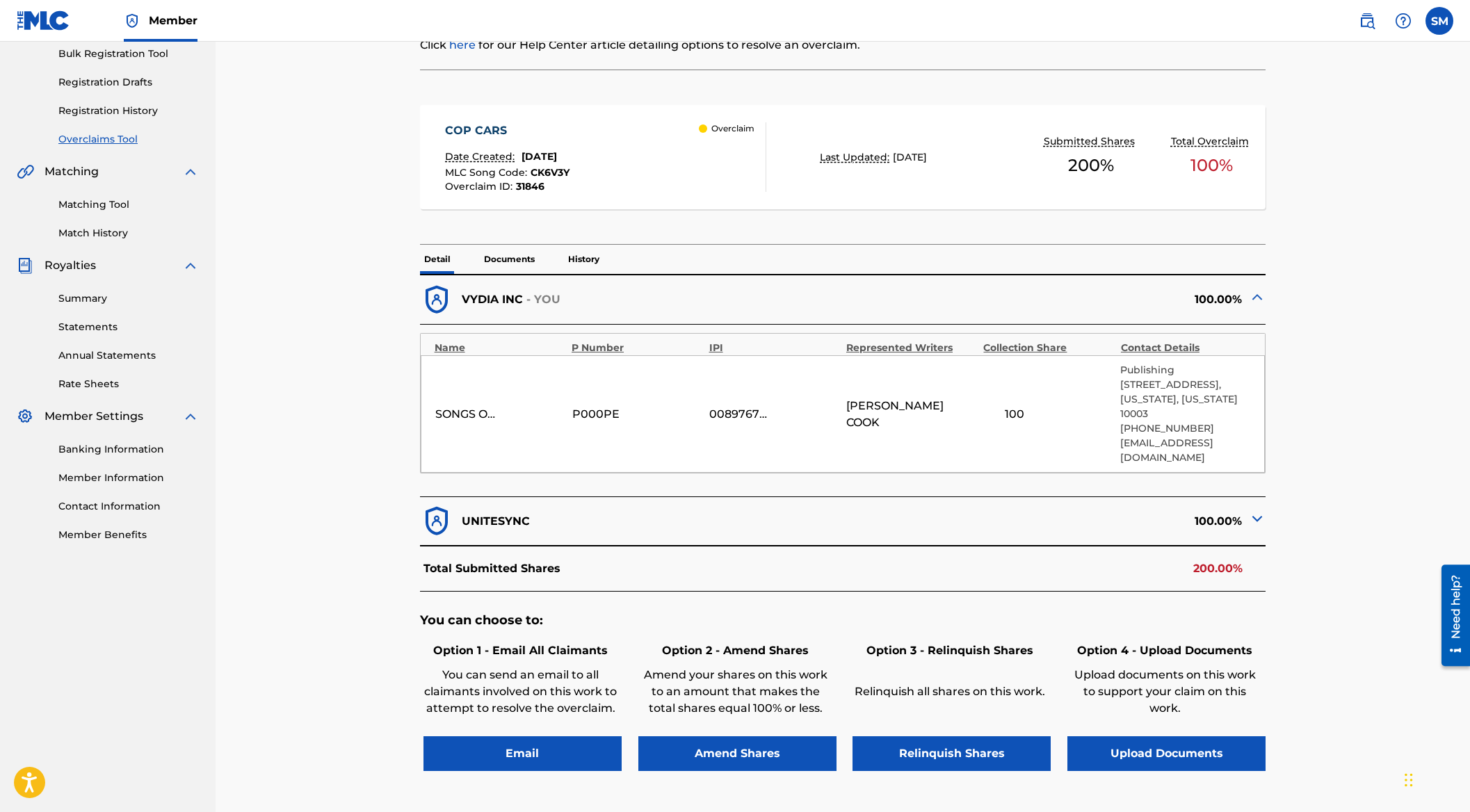
scroll to position [59, 0]
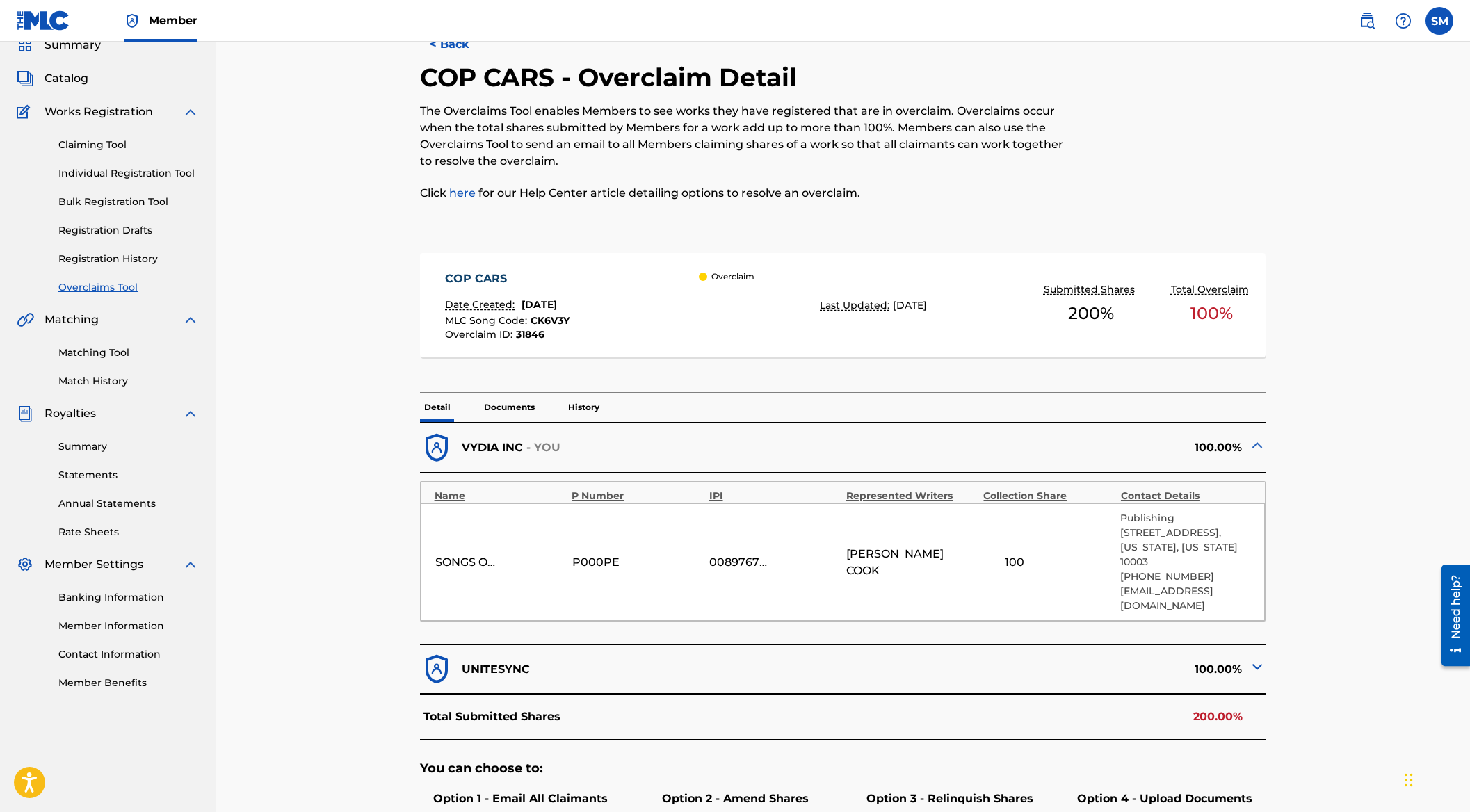
click at [504, 406] on p "Documents" at bounding box center [509, 407] width 59 height 29
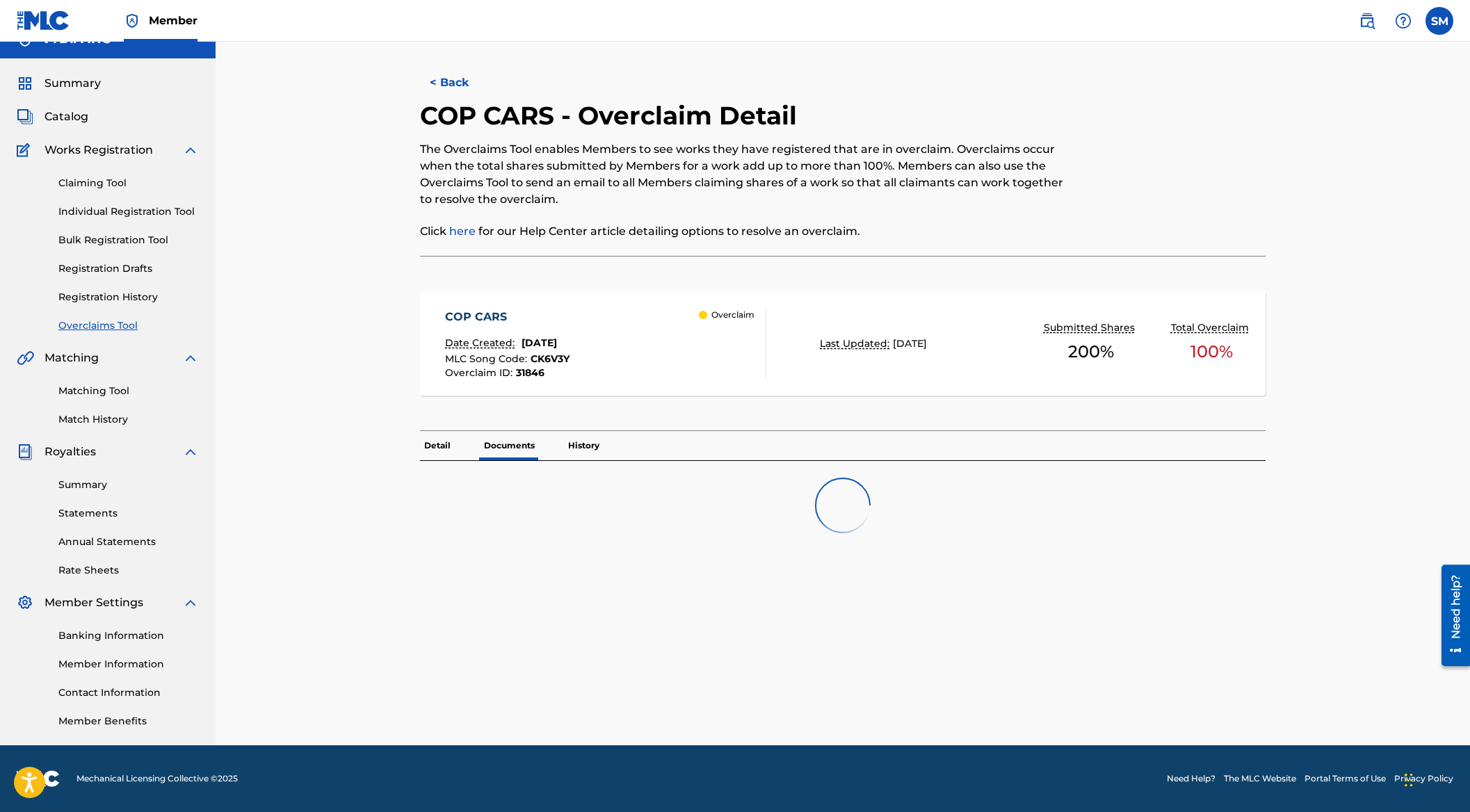
click at [574, 440] on p "History" at bounding box center [583, 445] width 39 height 29
click at [435, 445] on p "Detail" at bounding box center [437, 445] width 35 height 29
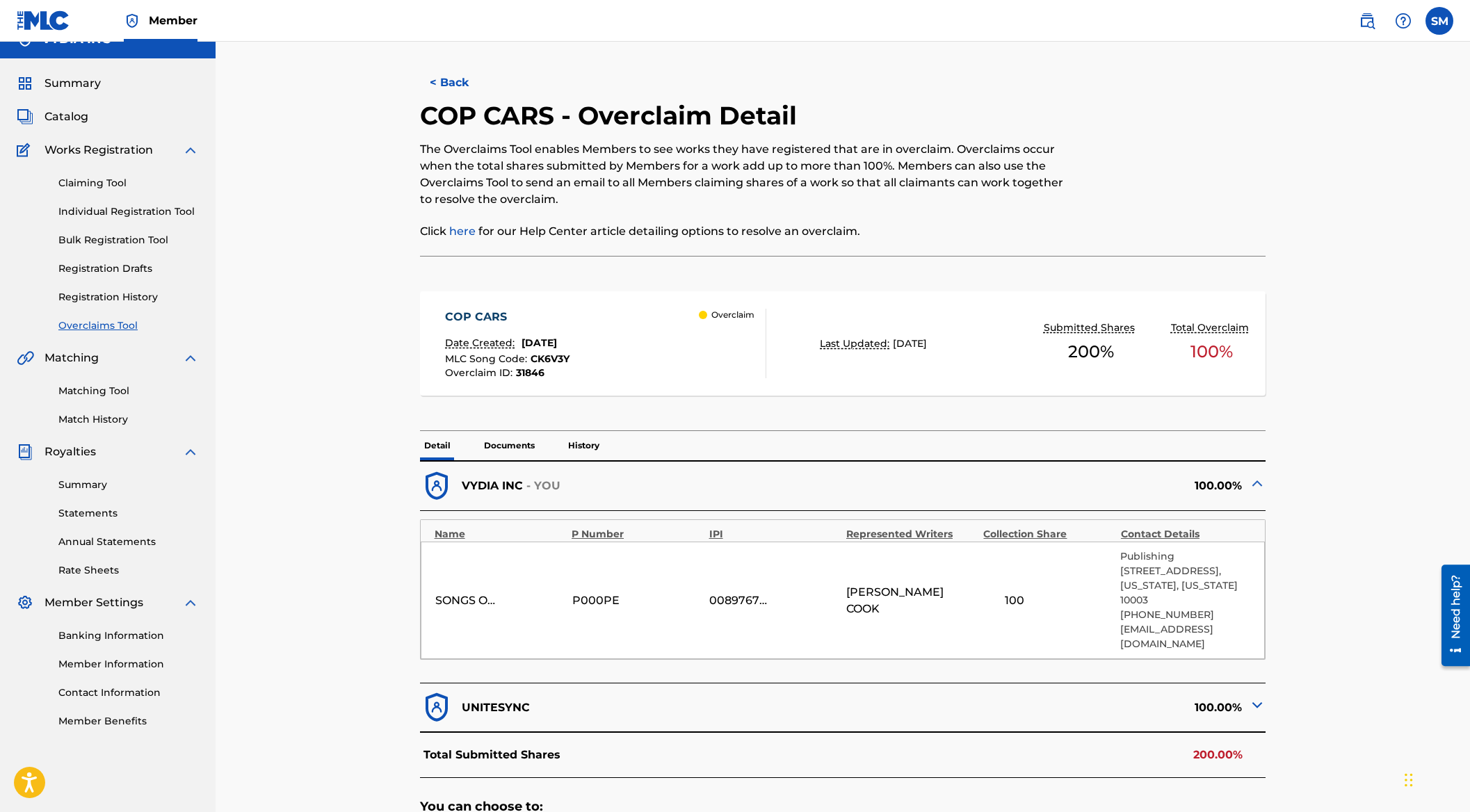
scroll to position [59, 0]
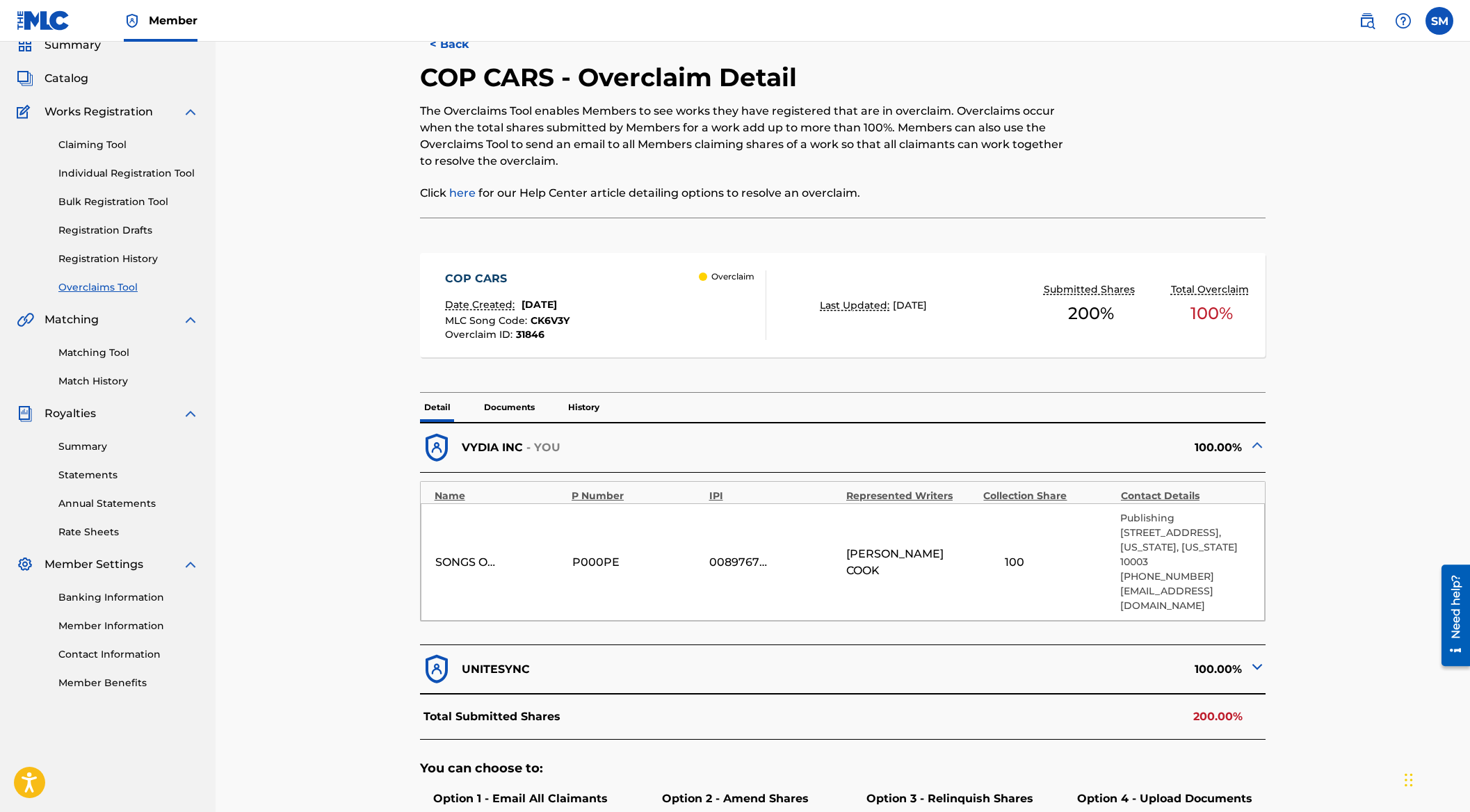
click at [1258, 658] on img at bounding box center [1257, 666] width 16 height 16
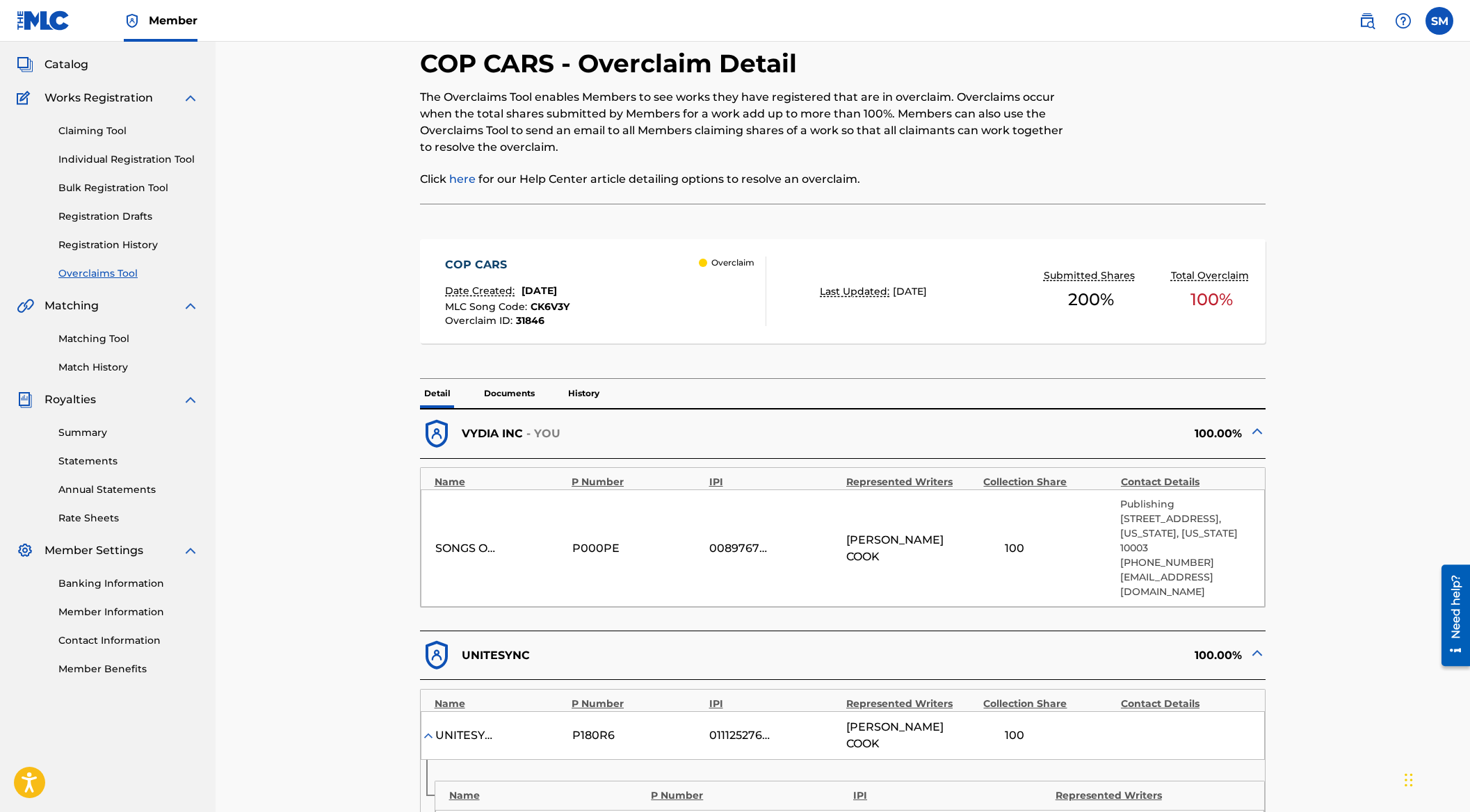
scroll to position [236, 0]
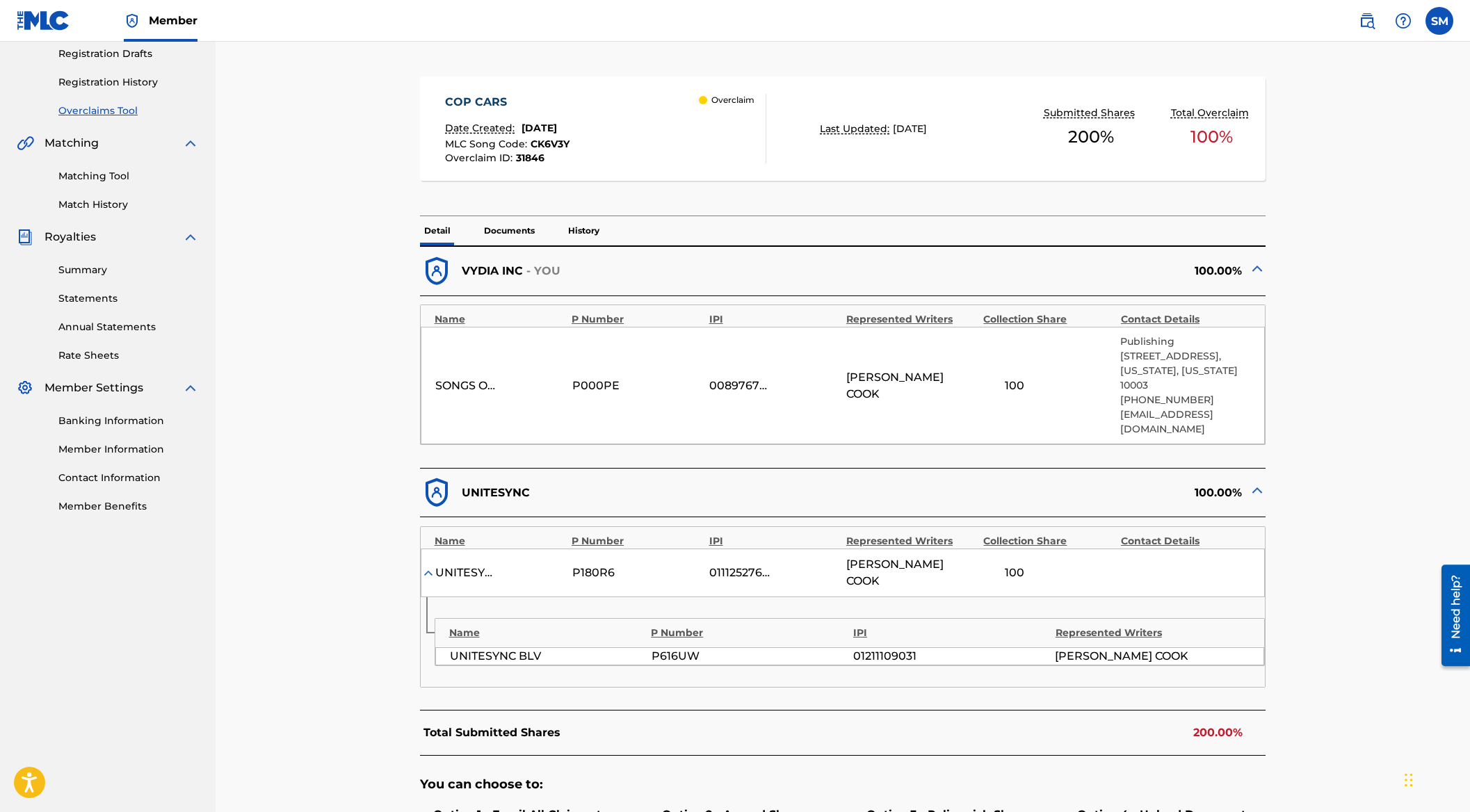
click at [1082, 648] on span "[PERSON_NAME] [PERSON_NAME]" at bounding box center [1121, 656] width 133 height 16
drag, startPoint x: 1082, startPoint y: 637, endPoint x: 1203, endPoint y: 640, distance: 121.0
click at [1084, 648] on span "[PERSON_NAME] [PERSON_NAME]" at bounding box center [1121, 656] width 133 height 16
click at [1203, 648] on div "[PERSON_NAME] [PERSON_NAME]" at bounding box center [1152, 656] width 195 height 16
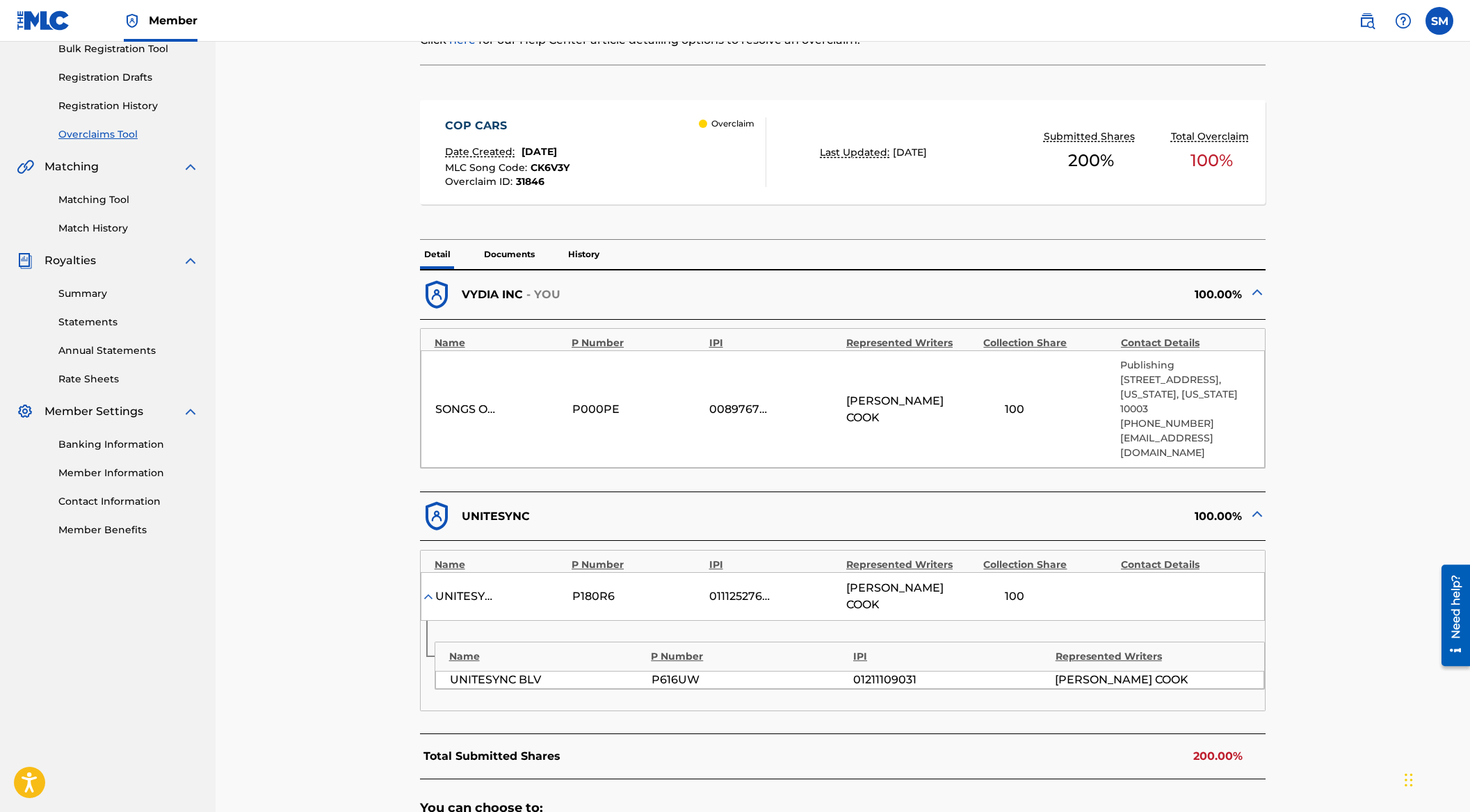
scroll to position [0, 0]
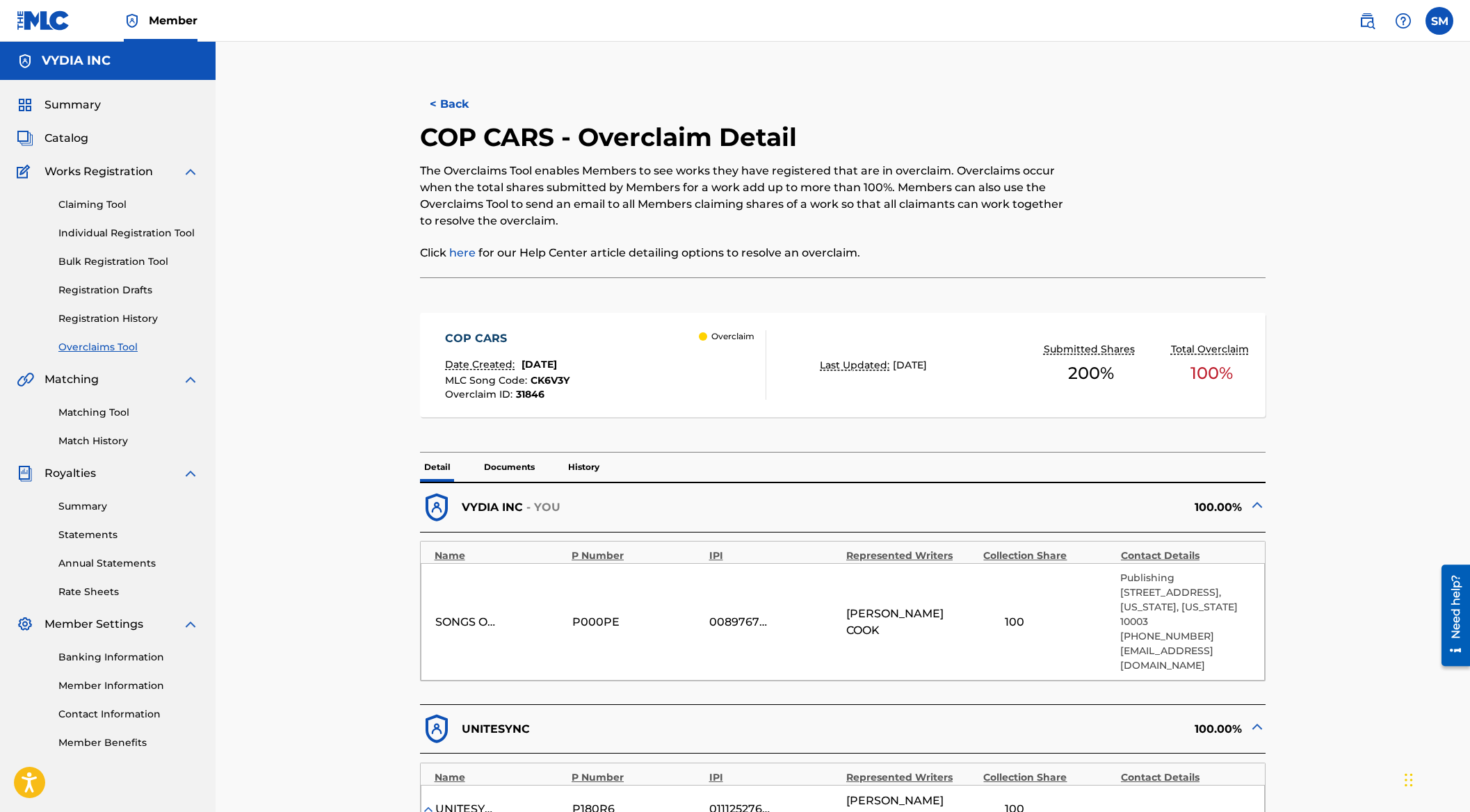
click at [465, 104] on button "< Back" at bounding box center [462, 104] width 83 height 35
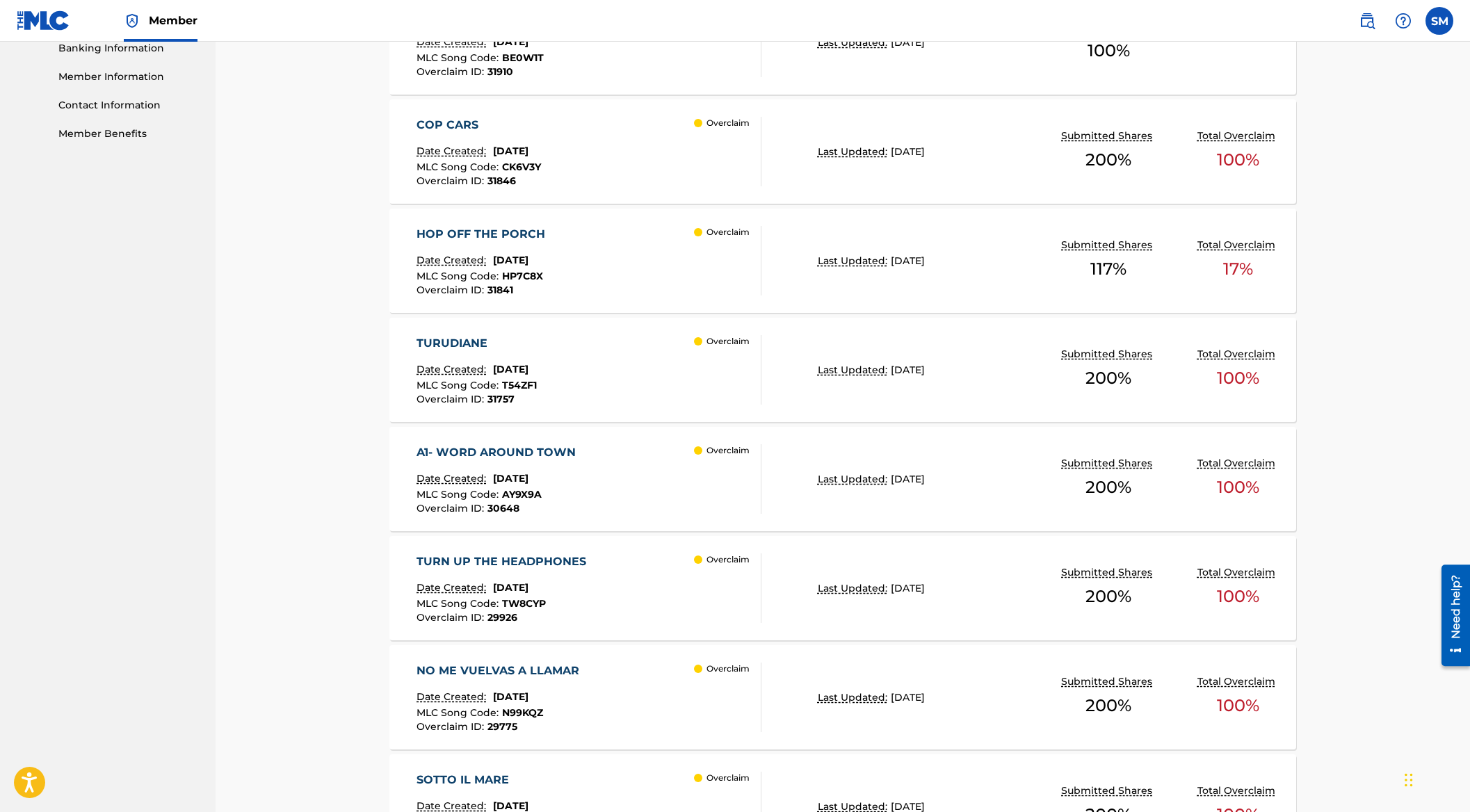
scroll to position [687, 0]
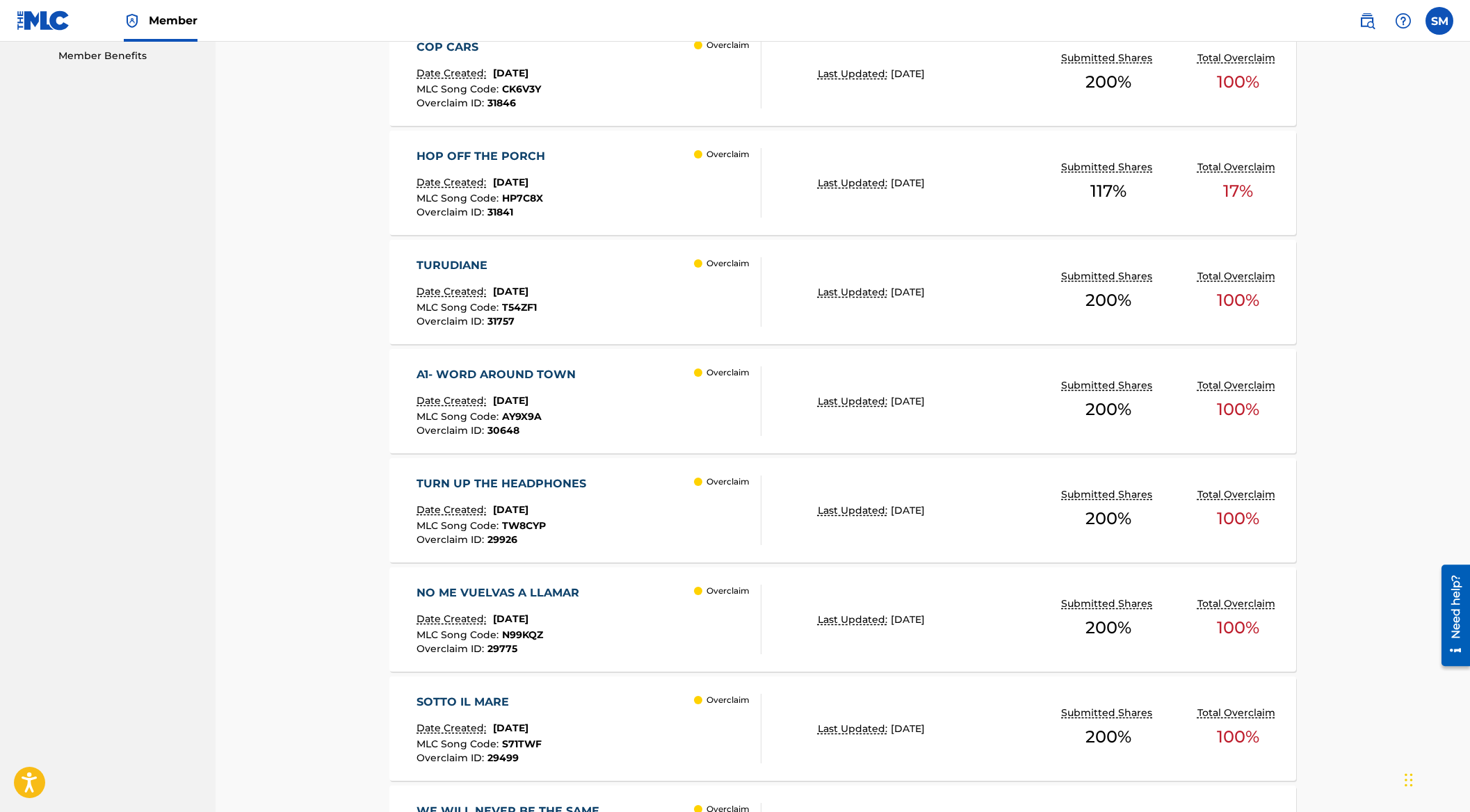
click at [613, 378] on div "A1- WORD AROUND TOWN Date Created: [DATE] MLC Song Code : AY9X9A Overclaim ID :…" at bounding box center [589, 401] width 345 height 69
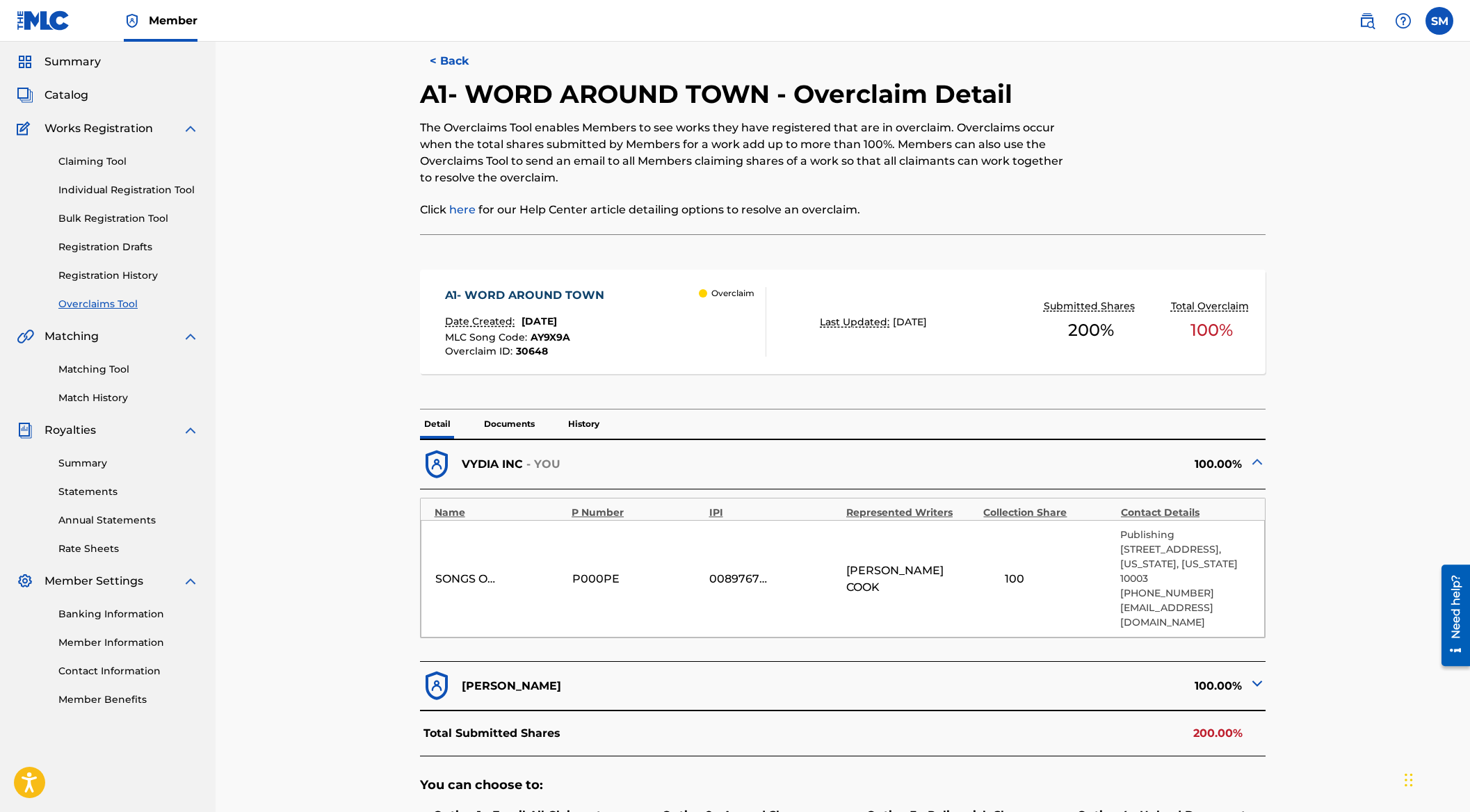
scroll to position [54, 0]
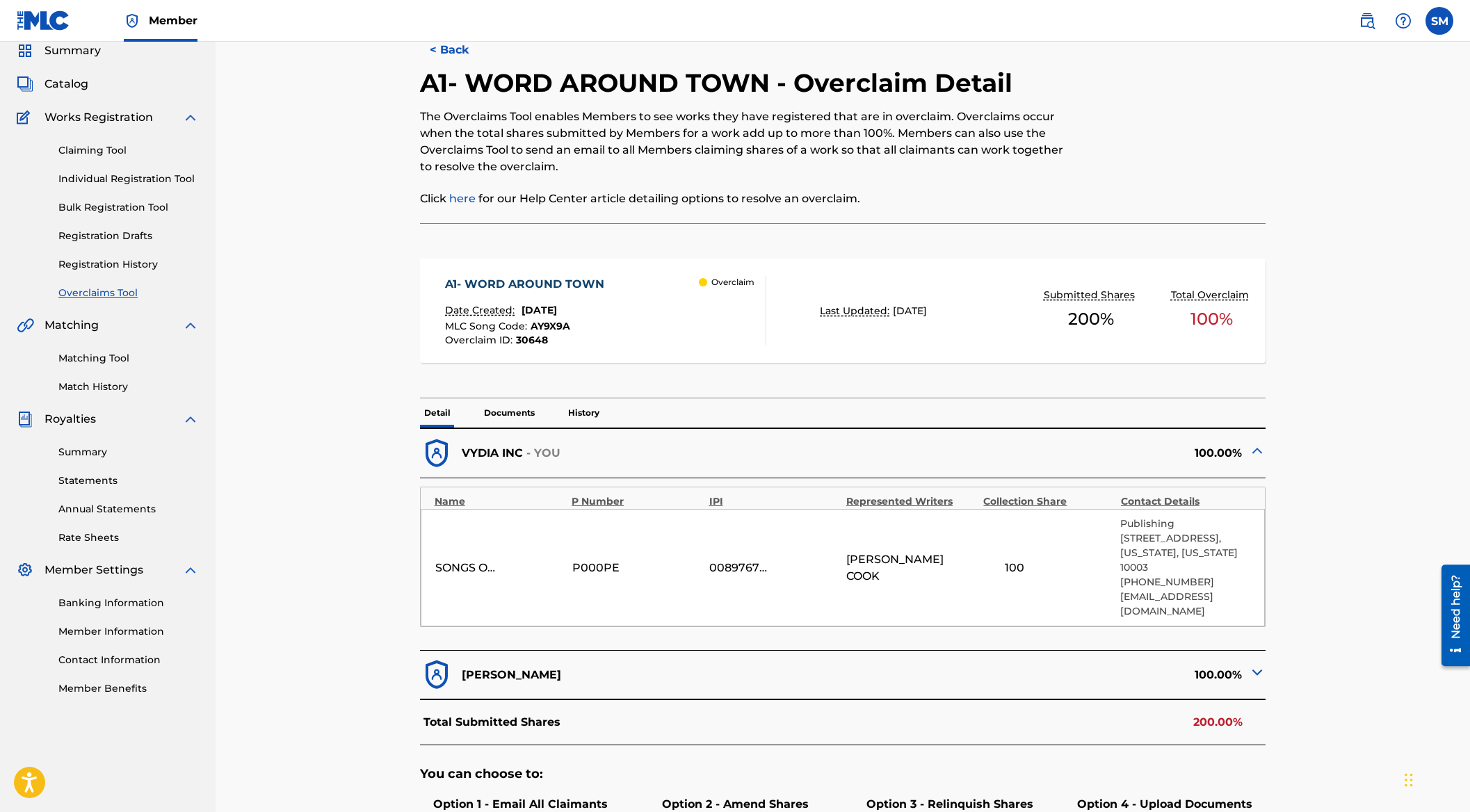
click at [1259, 664] on img at bounding box center [1257, 672] width 16 height 16
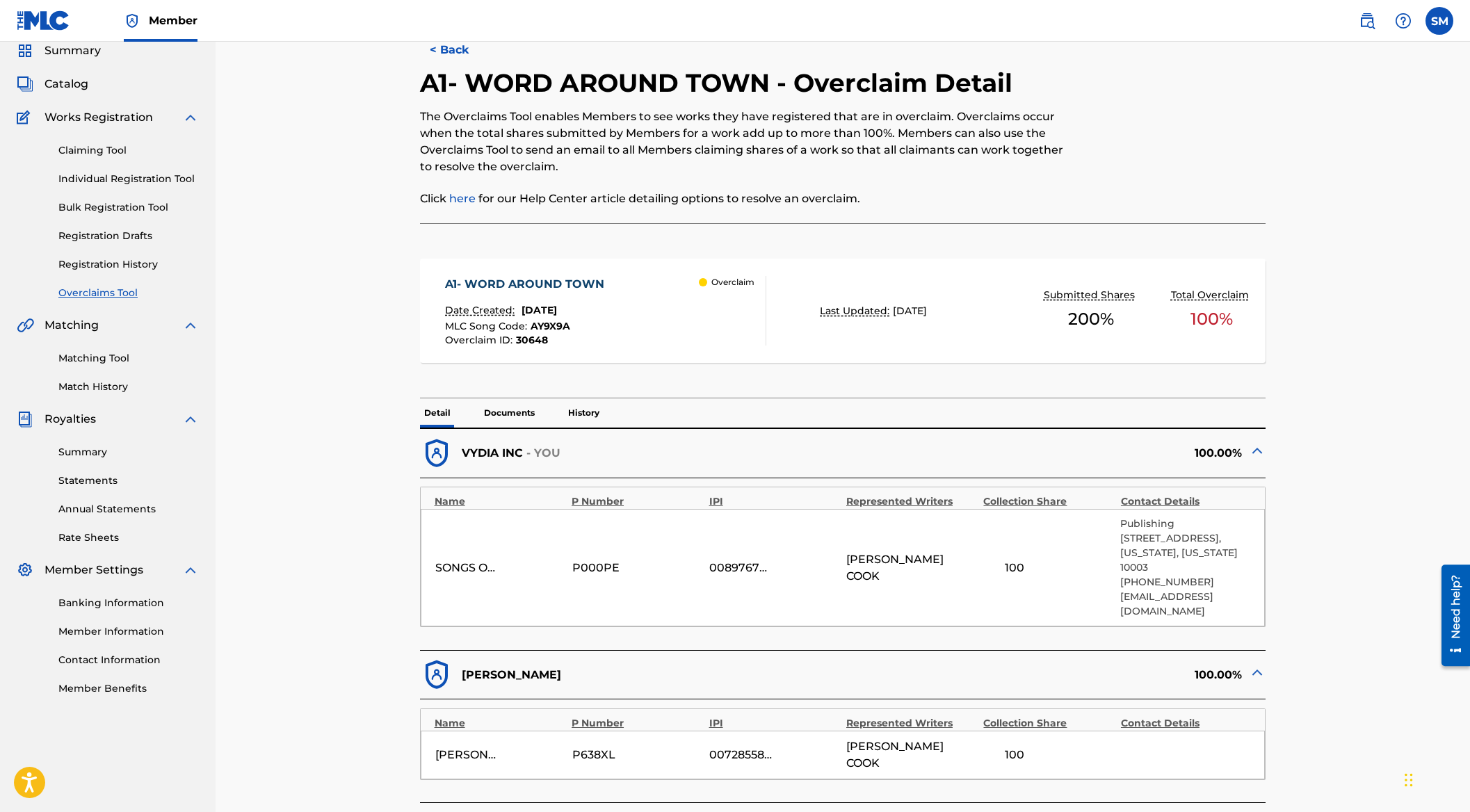
click at [1259, 664] on img at bounding box center [1257, 672] width 16 height 16
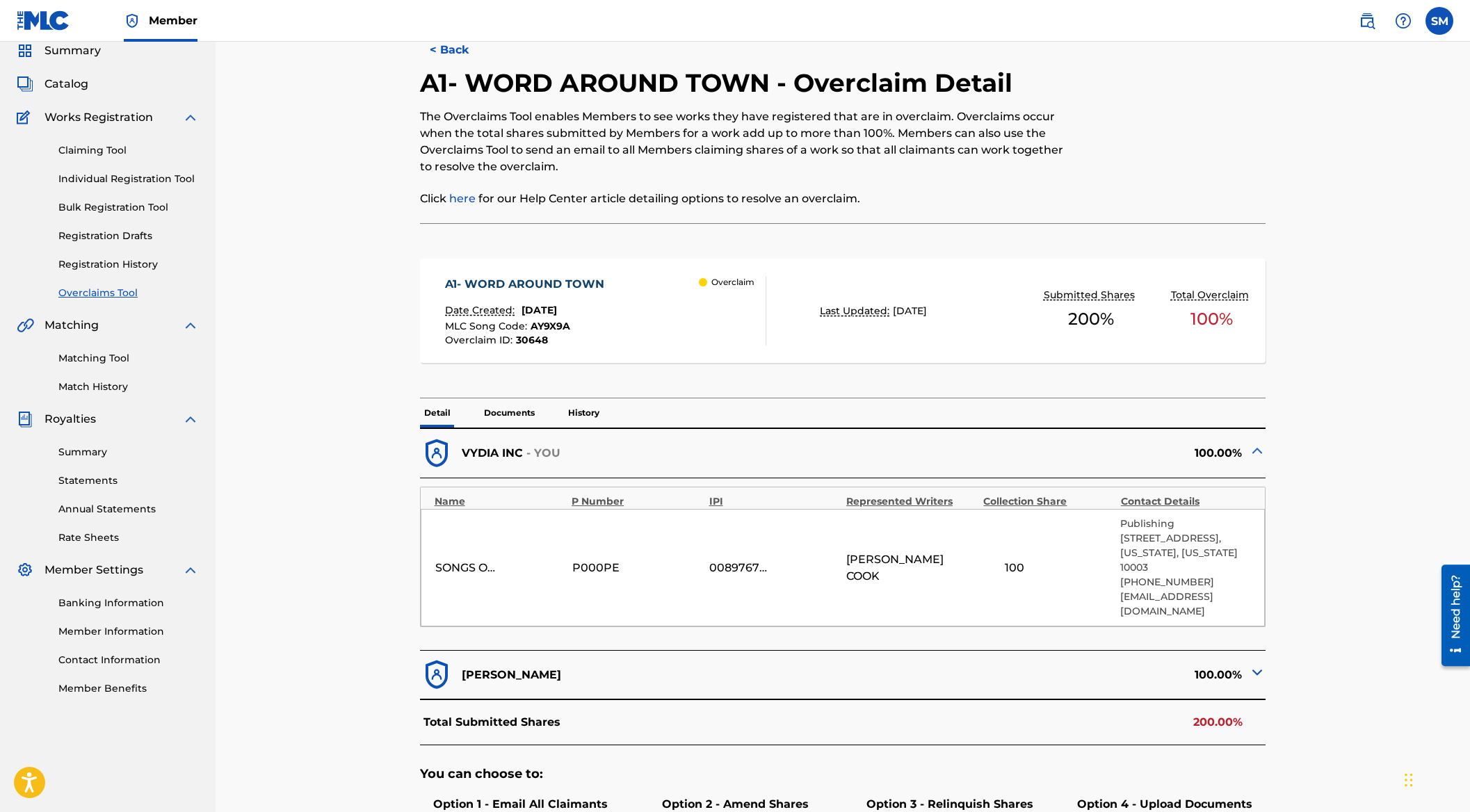
click at [443, 39] on nav "Member SM SM [PERSON_NAME] [PERSON_NAME][EMAIL_ADDRESS][PERSON_NAME][DOMAIN_NAM…" at bounding box center [735, 21] width 1470 height 42
click at [449, 57] on button "< Back" at bounding box center [462, 50] width 83 height 35
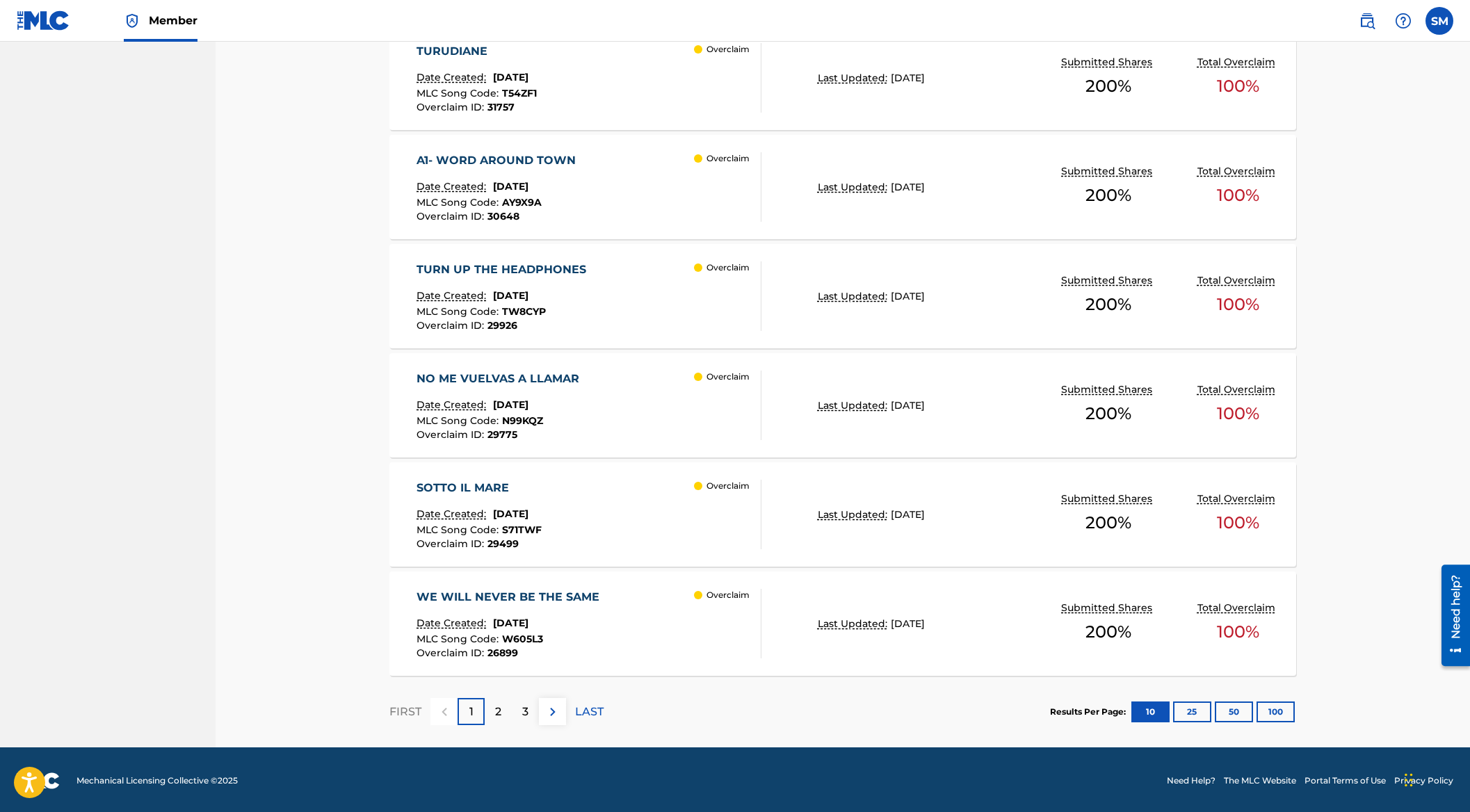
scroll to position [903, 0]
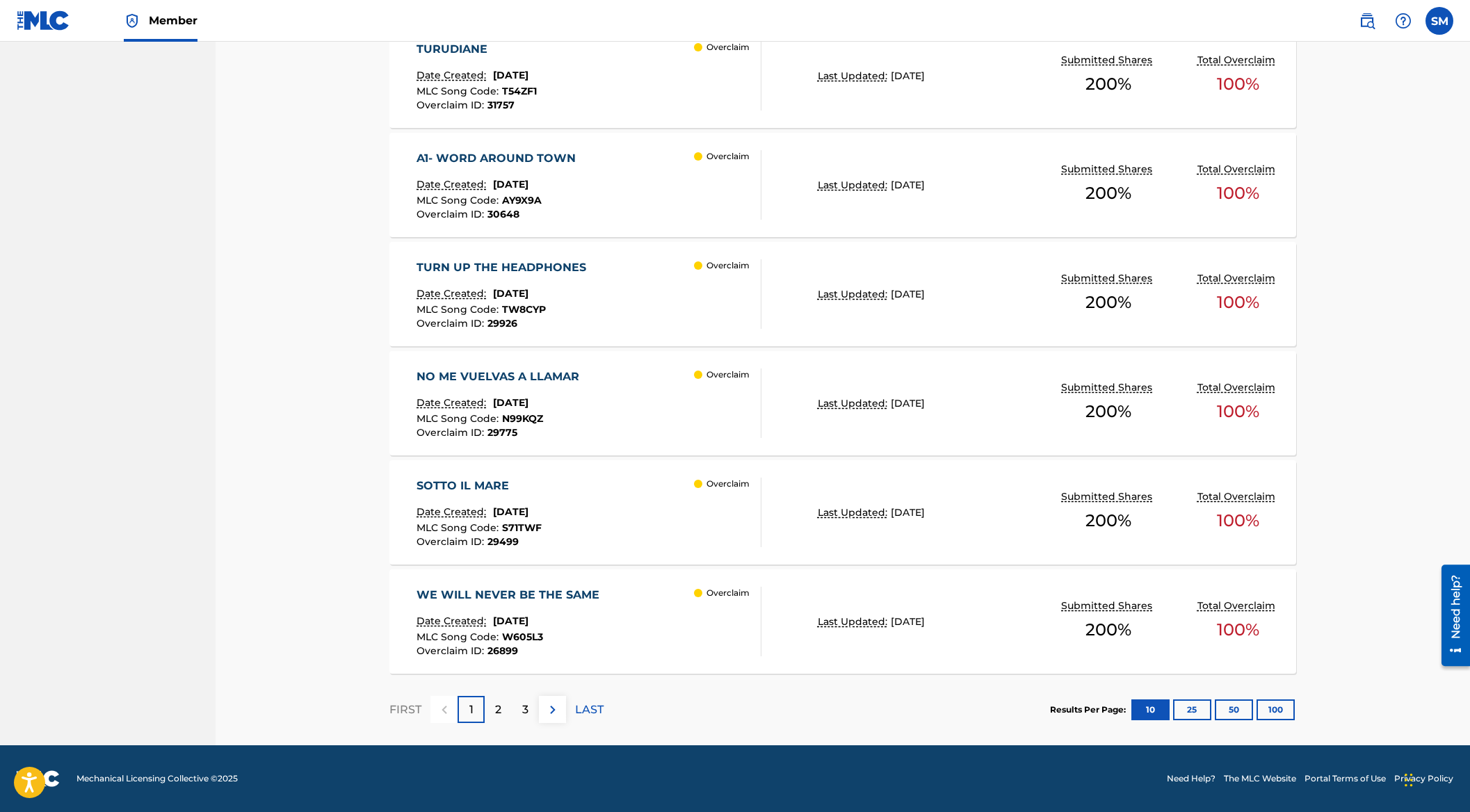
click at [579, 281] on div "TURN UP THE HEADPHONES Date Created: [DATE] MLC Song Code : TW8CYP Overclaim ID…" at bounding box center [504, 294] width 176 height 69
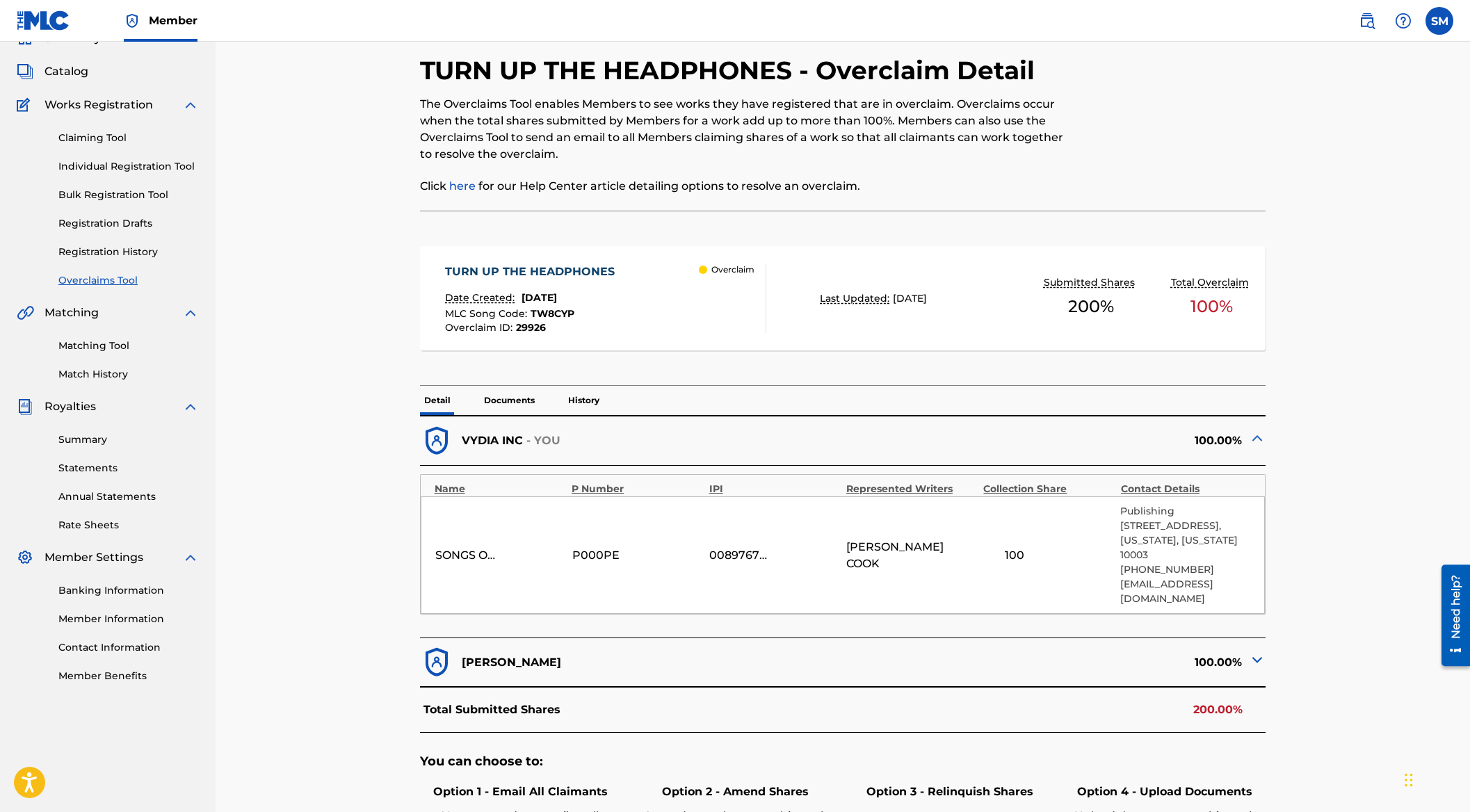
scroll to position [323, 0]
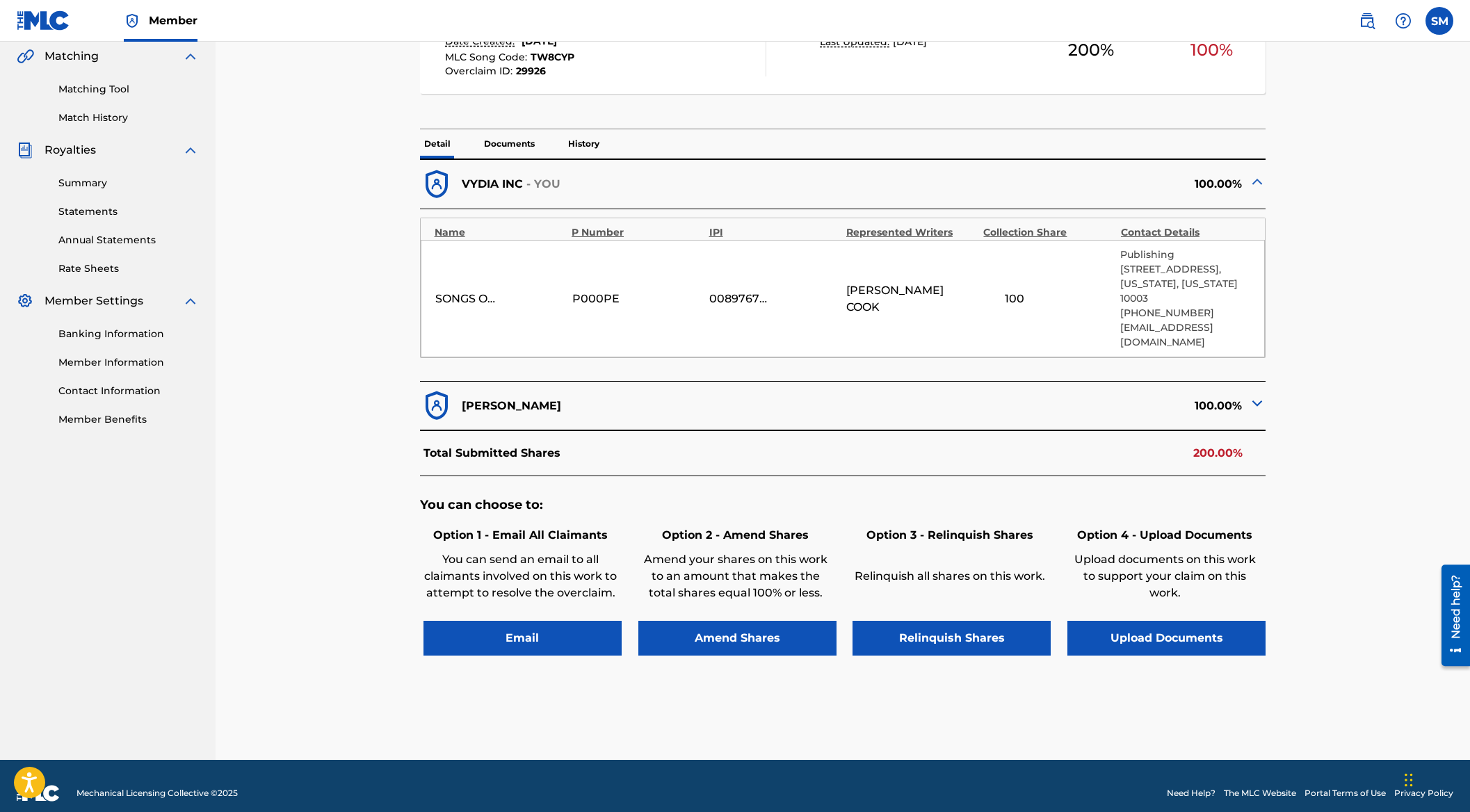
drag, startPoint x: 1255, startPoint y: 389, endPoint x: 607, endPoint y: 158, distance: 687.9
click at [1255, 395] on img at bounding box center [1257, 403] width 16 height 16
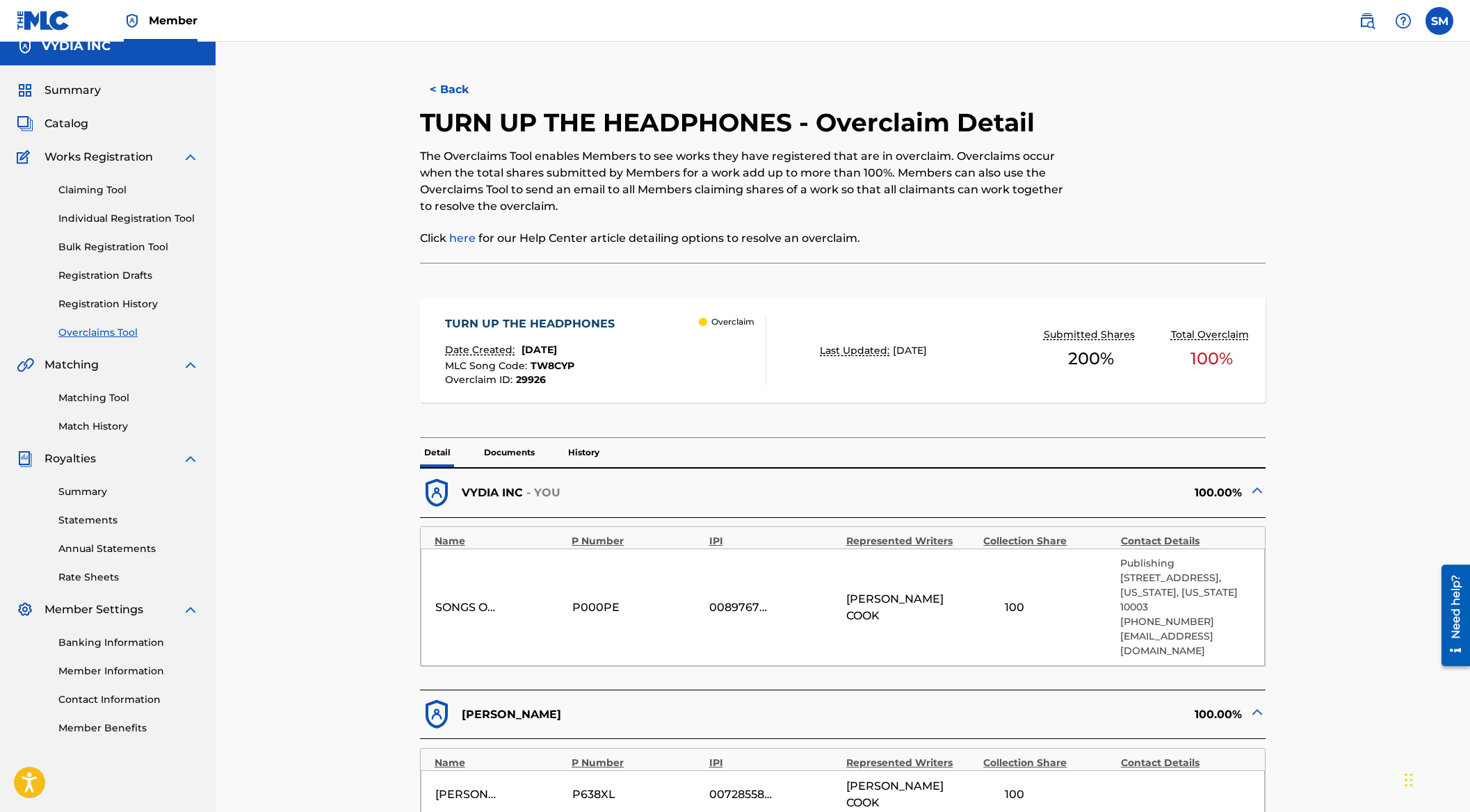
scroll to position [0, 0]
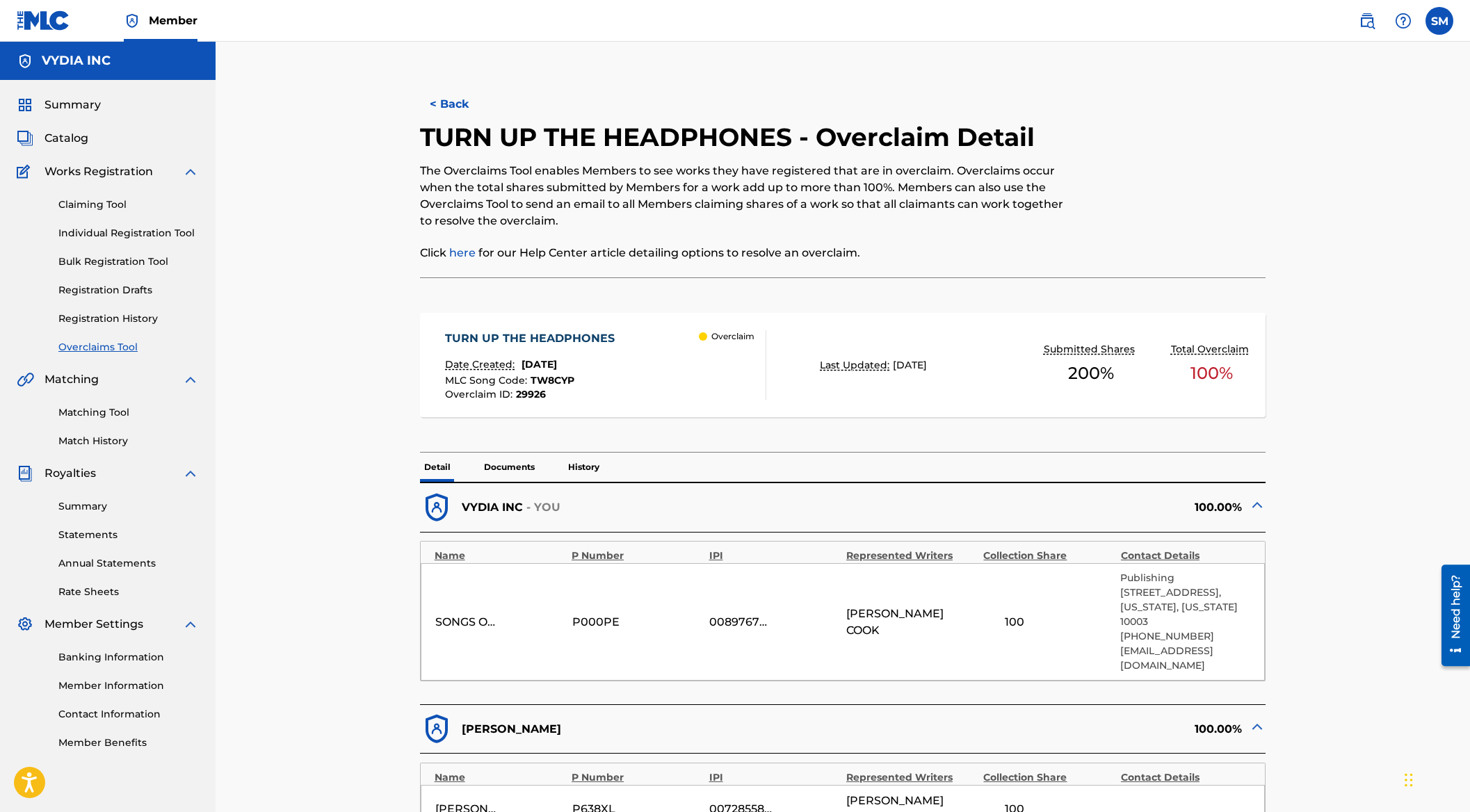
click at [433, 109] on button "< Back" at bounding box center [462, 104] width 83 height 35
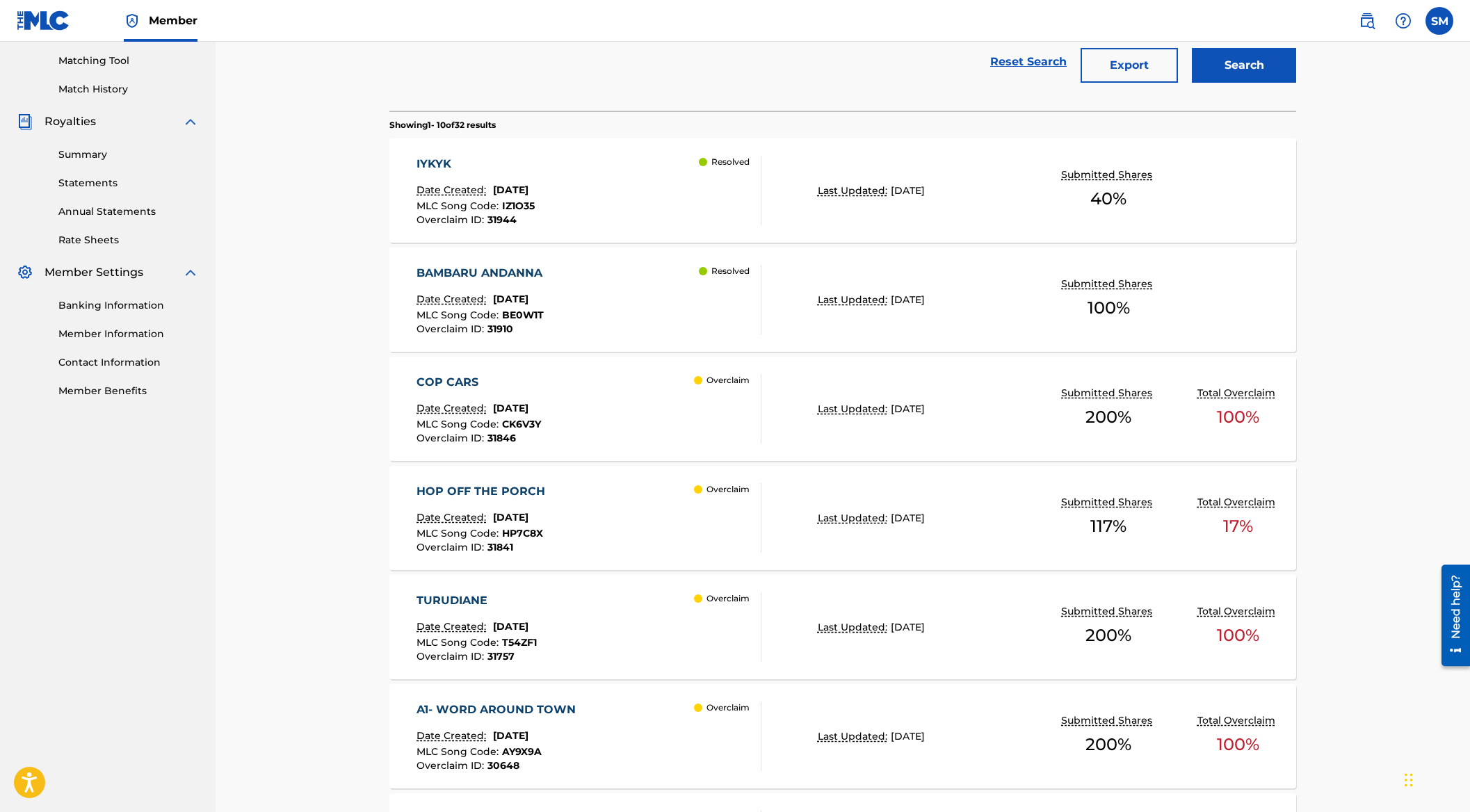
scroll to position [283, 0]
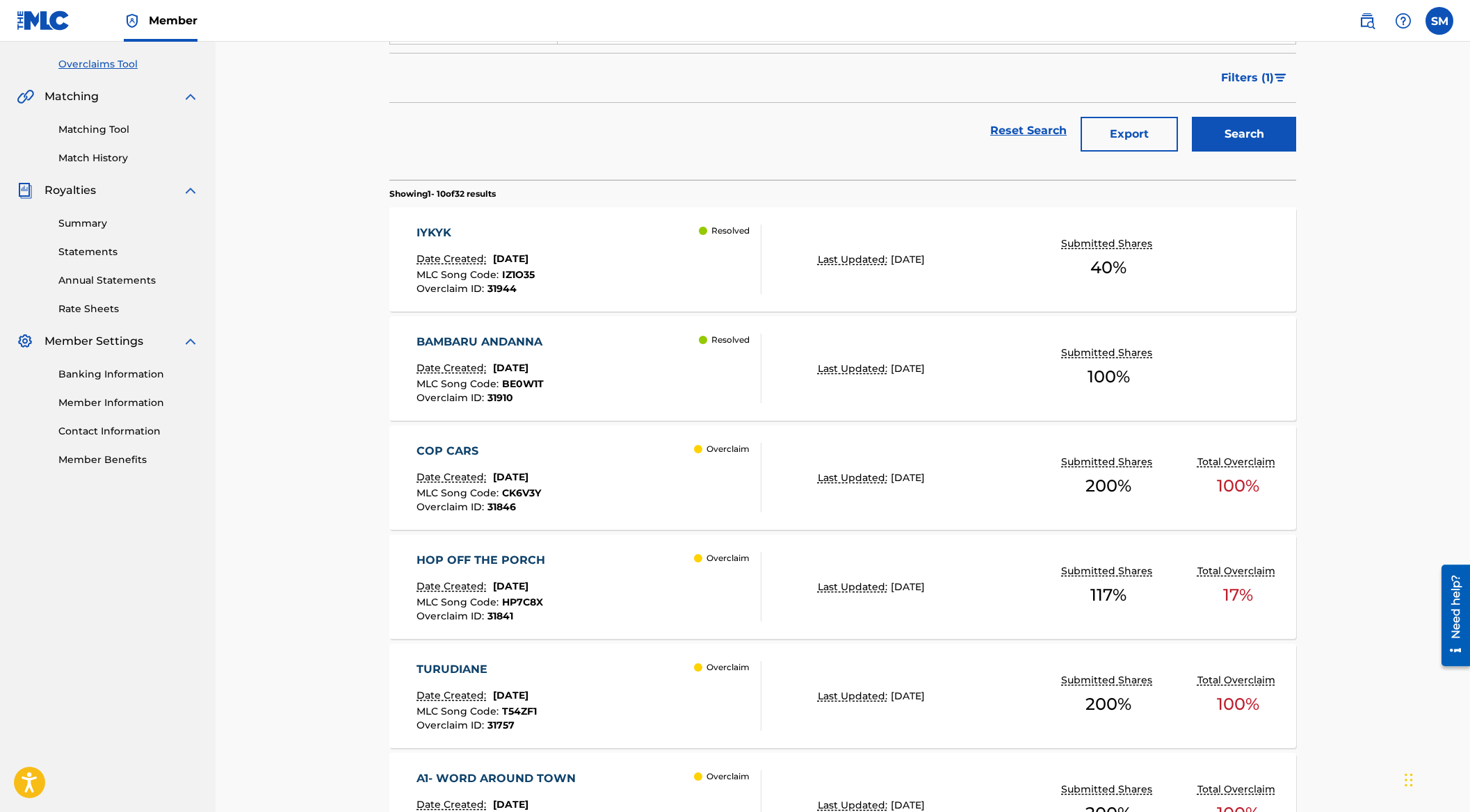
click at [539, 460] on div "COP CARS Date Created: [DATE] MLC Song Code : CK6V3Y Overclaim ID : 31846" at bounding box center [478, 477] width 124 height 69
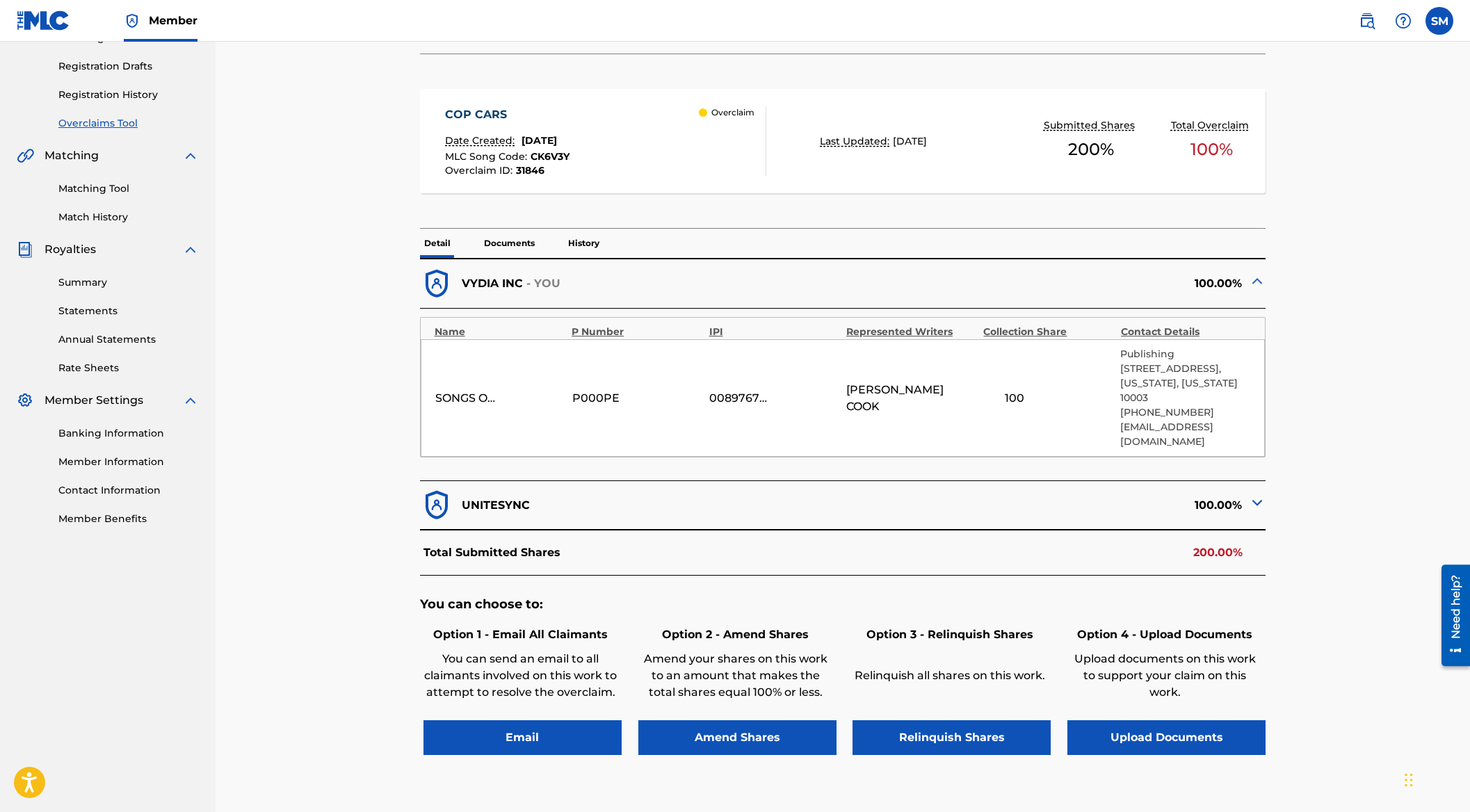
scroll to position [323, 0]
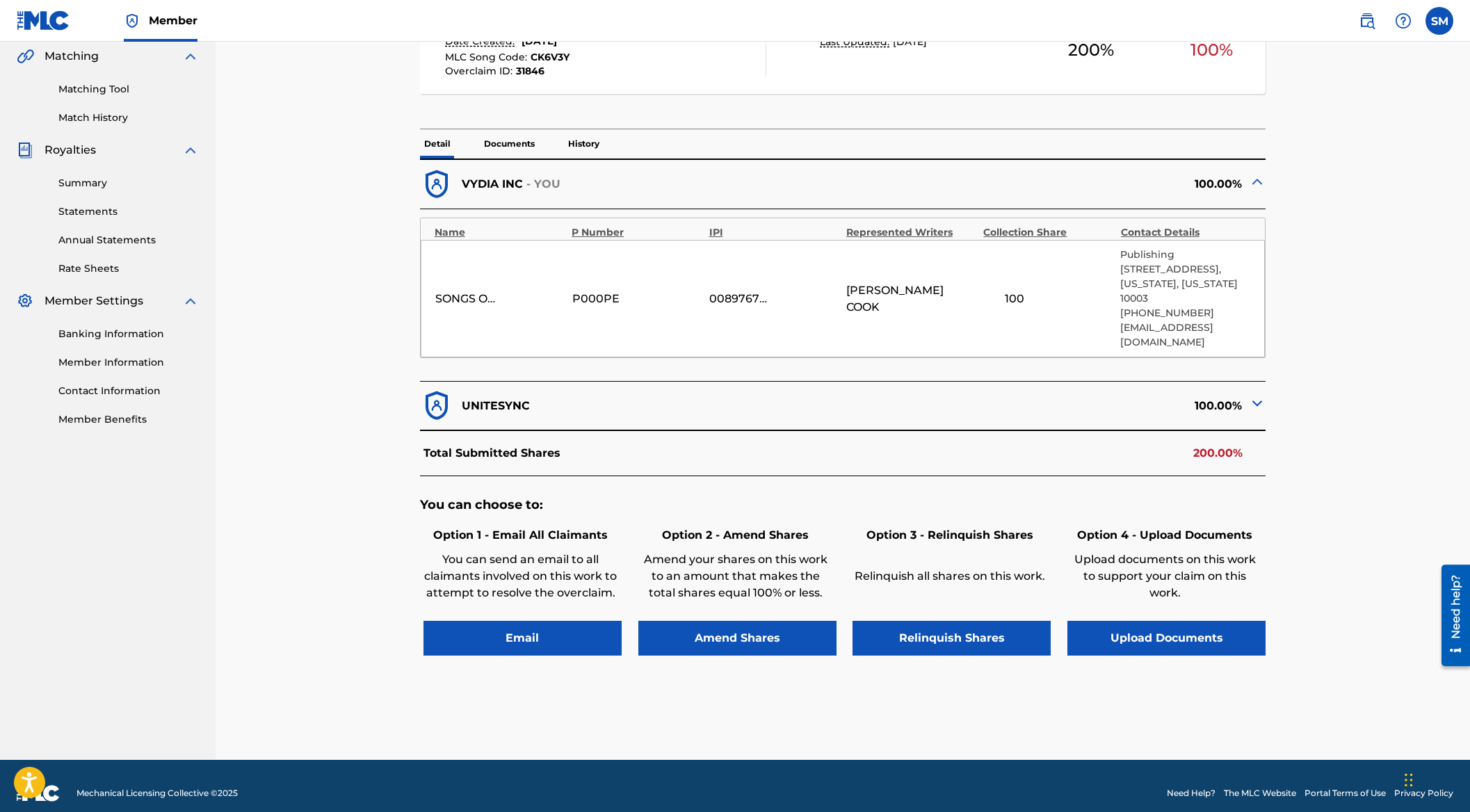
click at [1255, 395] on img at bounding box center [1257, 403] width 16 height 16
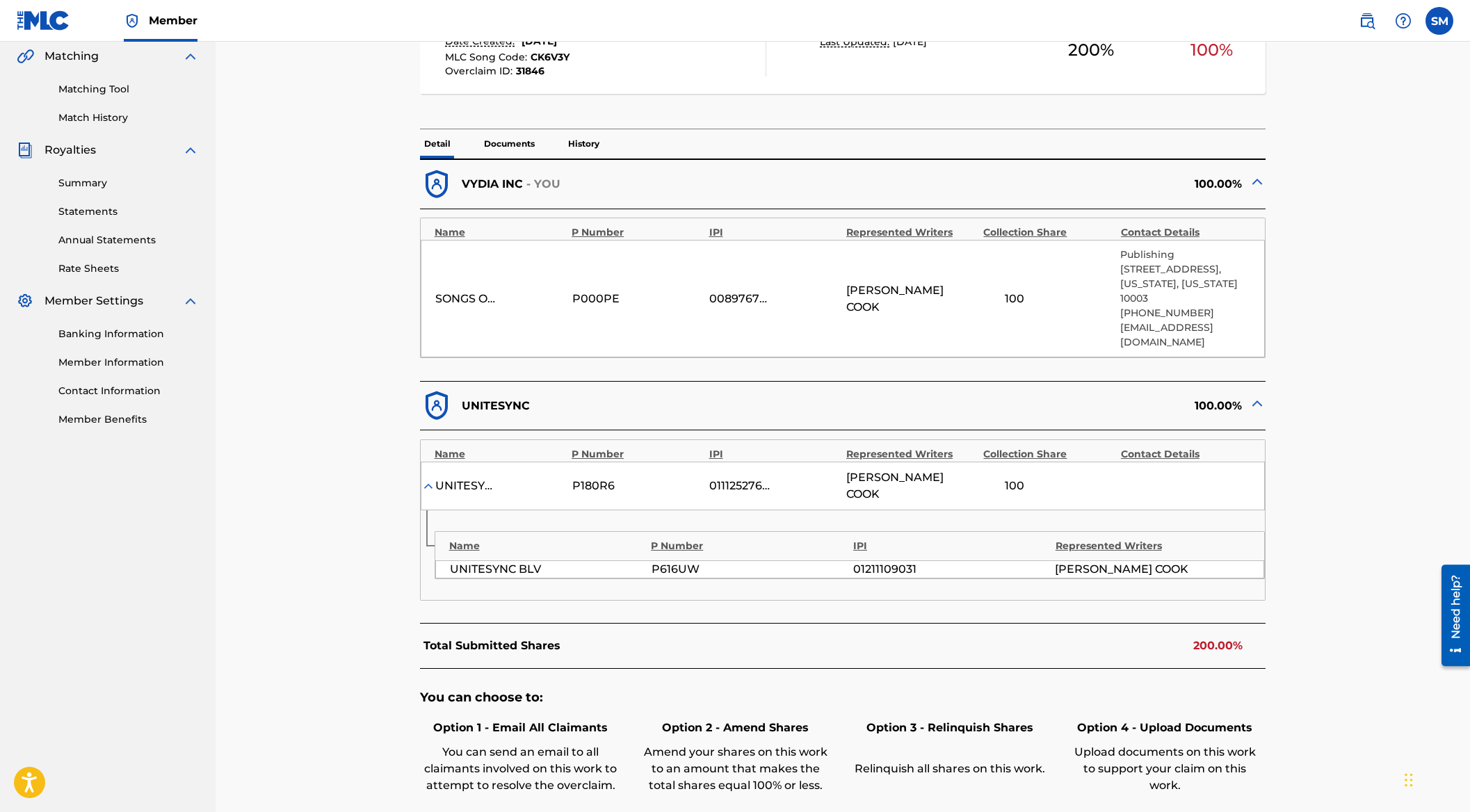
scroll to position [0, 0]
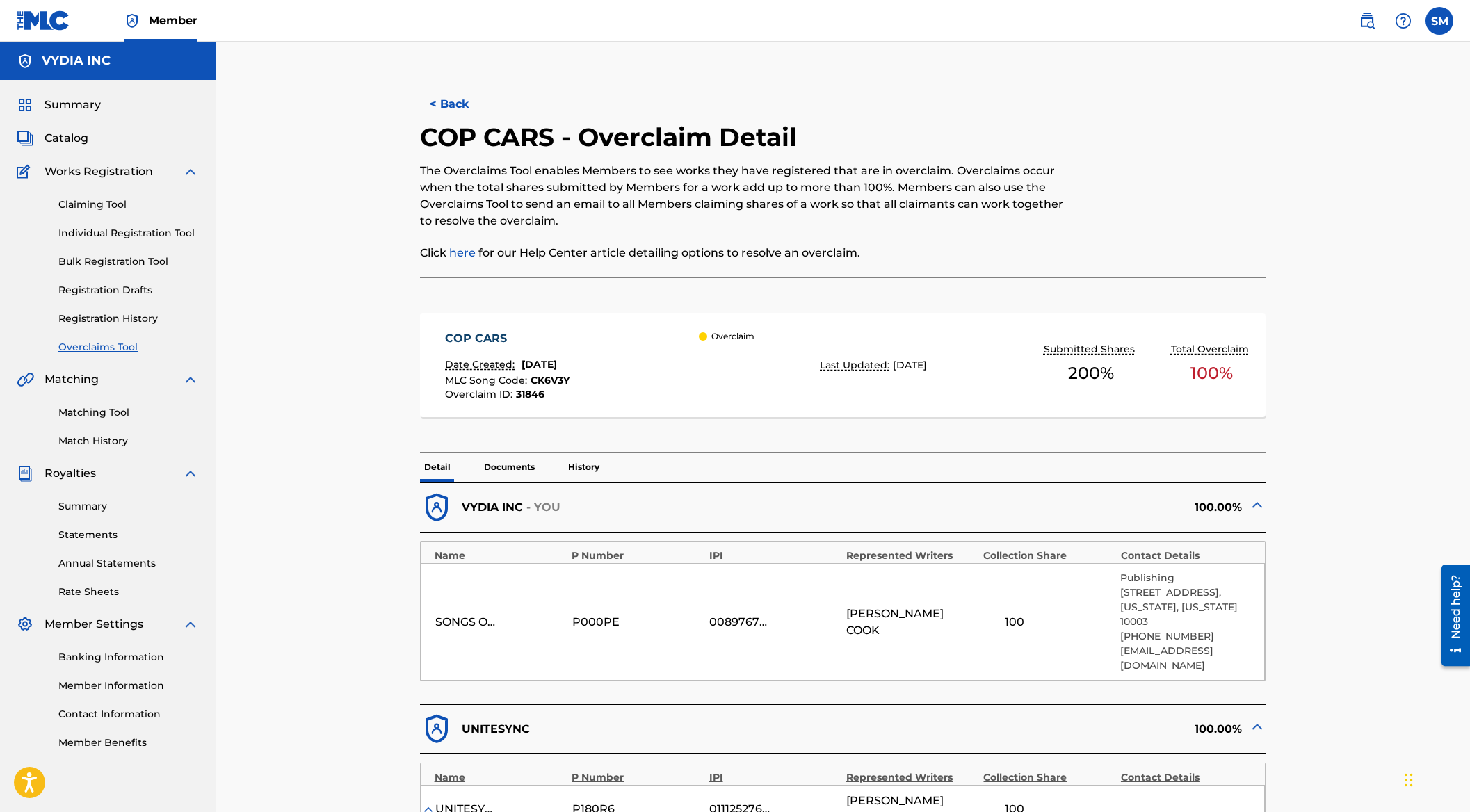
click at [59, 138] on span "Catalog" at bounding box center [66, 138] width 44 height 16
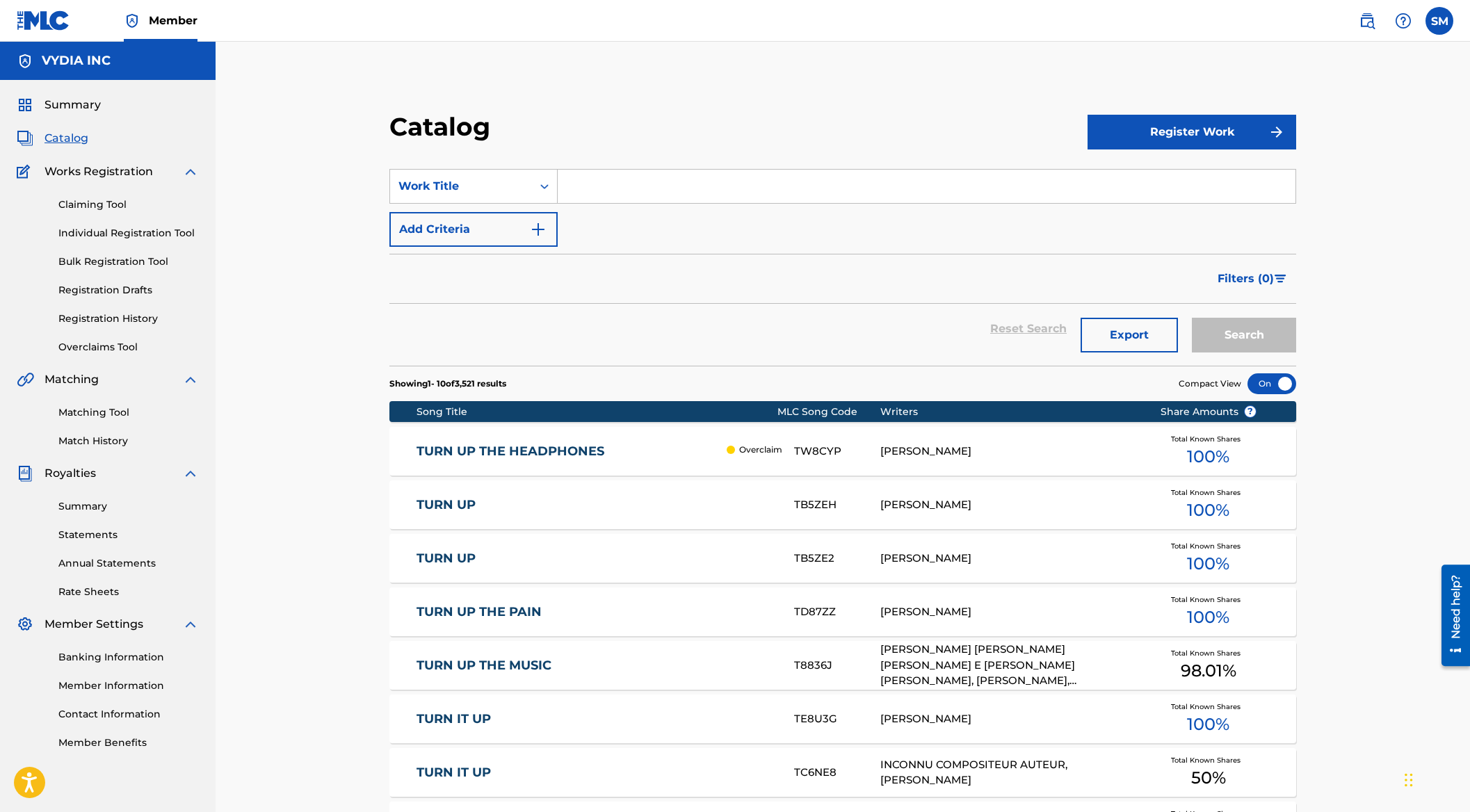
click at [619, 193] on input "Search Form" at bounding box center [927, 186] width 738 height 33
paste input "MY EVERYTHING (REMIX) (OFFICIAL MUSIC VIDEO)"
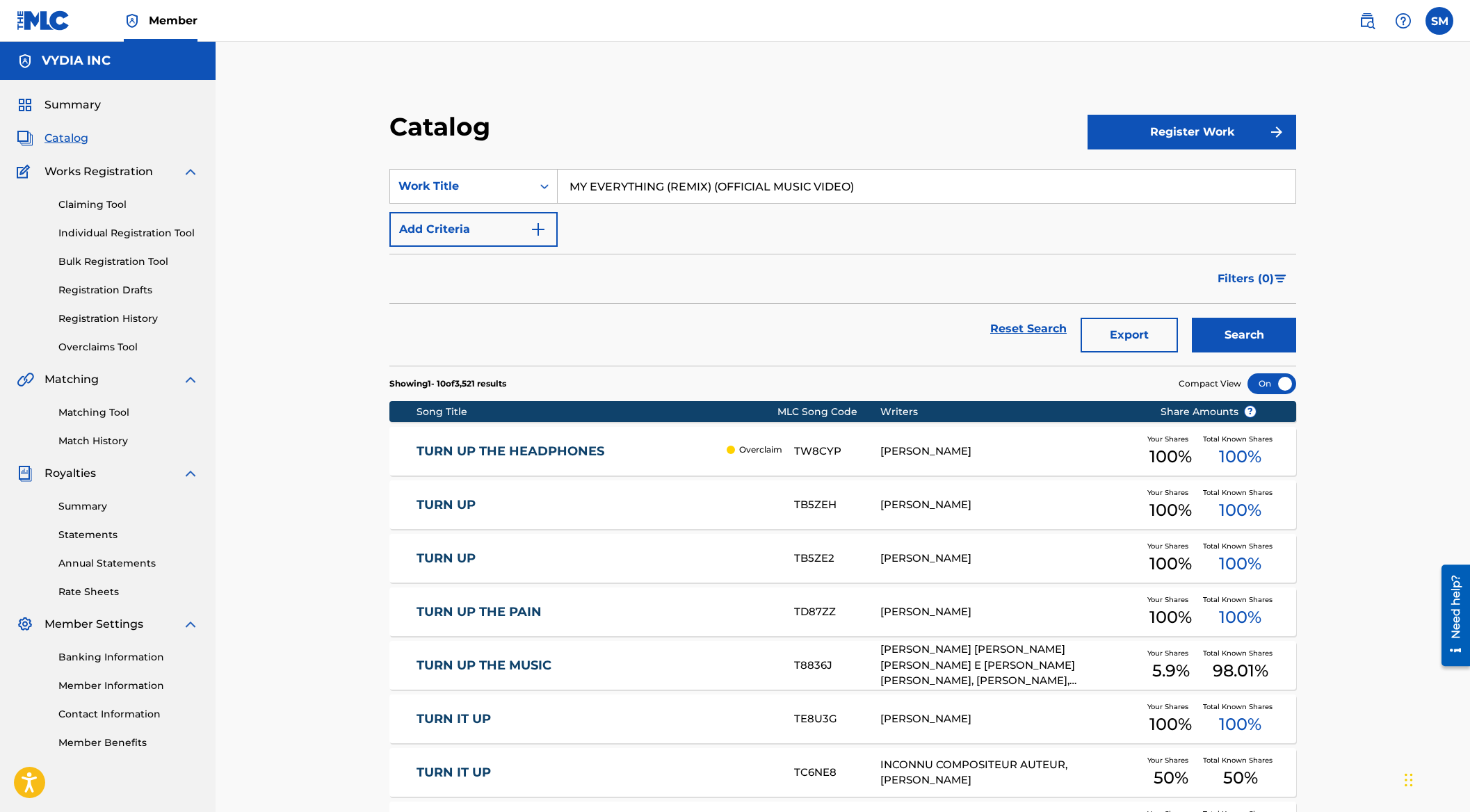
type input "MY EVERYTHING (REMIX) (OFFICIAL MUSIC VIDEO)"
click at [1239, 318] on button "Search" at bounding box center [1244, 335] width 104 height 35
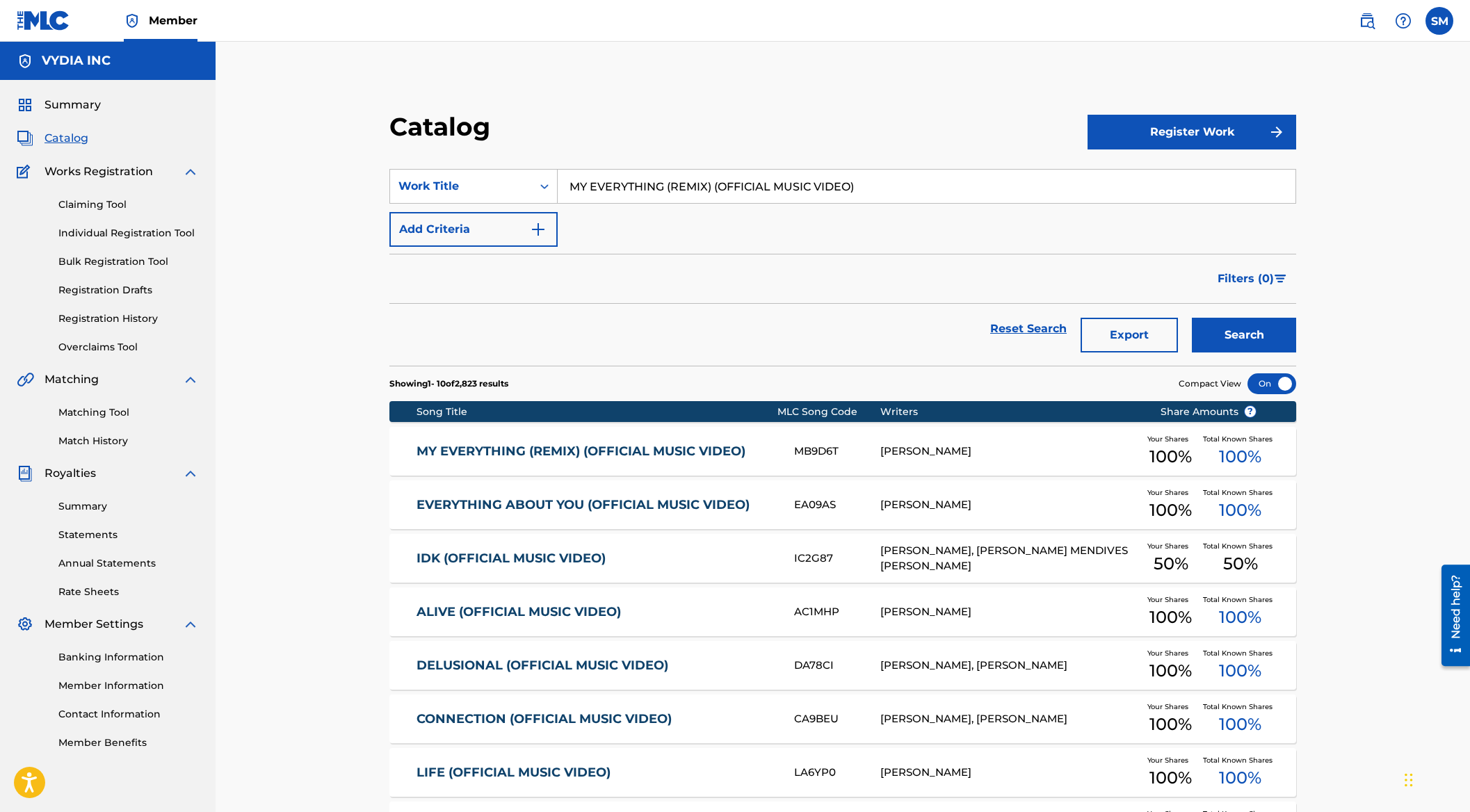
click at [750, 454] on link "MY EVERYTHING (REMIX) (OFFICIAL MUSIC VIDEO)" at bounding box center [596, 451] width 359 height 16
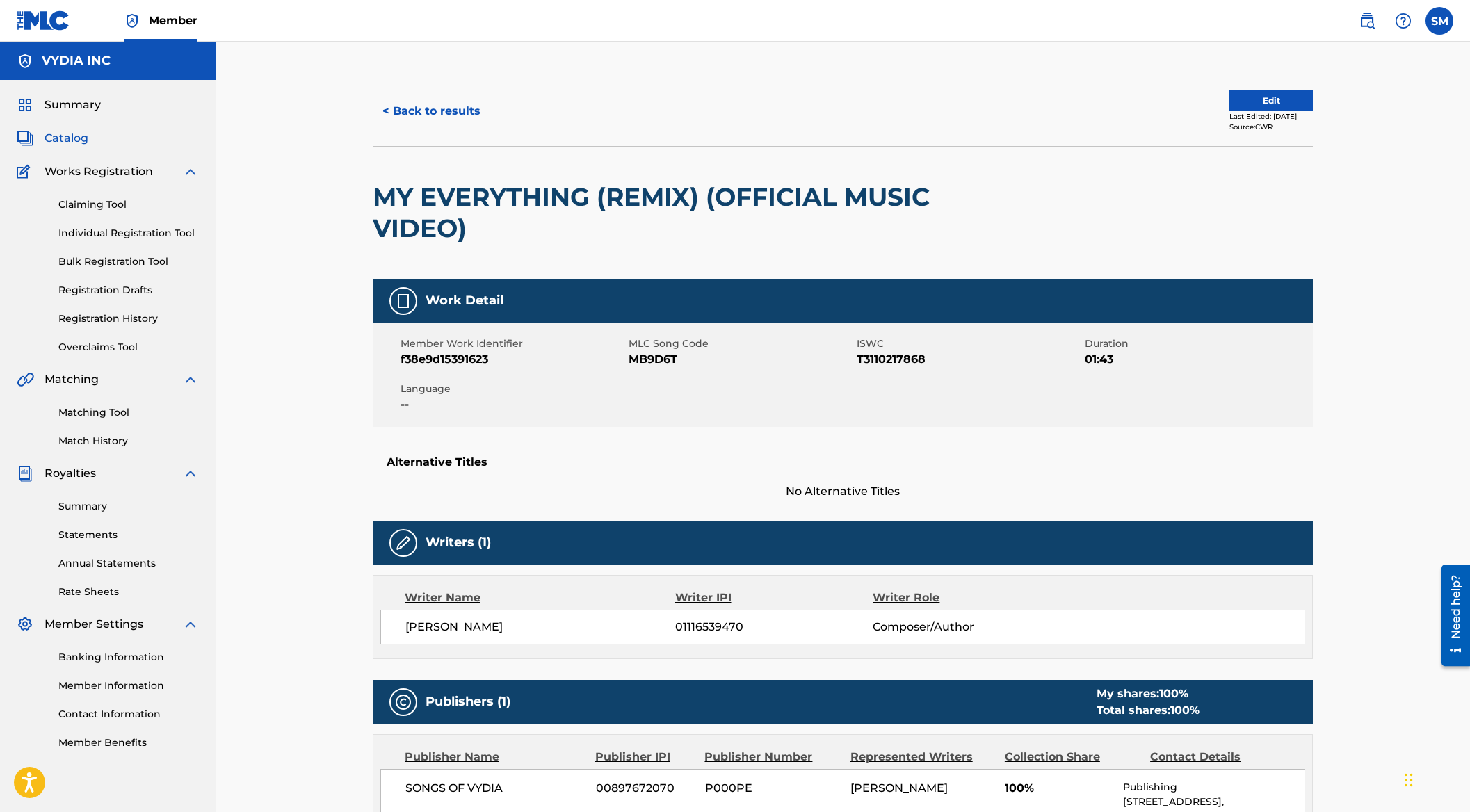
click at [465, 355] on span "f38e9d15391623" at bounding box center [513, 359] width 225 height 16
copy span "f38e9d15391623"
